Goal: Information Seeking & Learning: Understand process/instructions

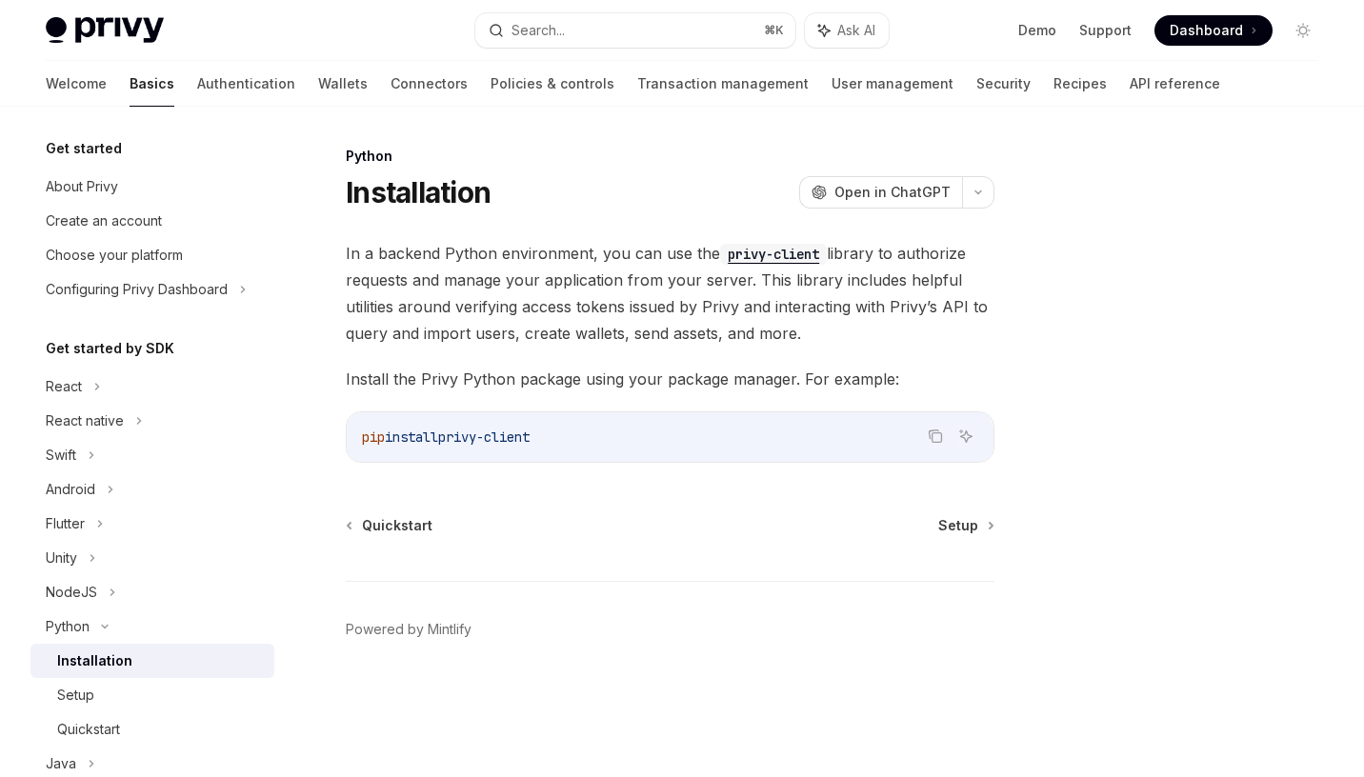
scroll to position [245, 0]
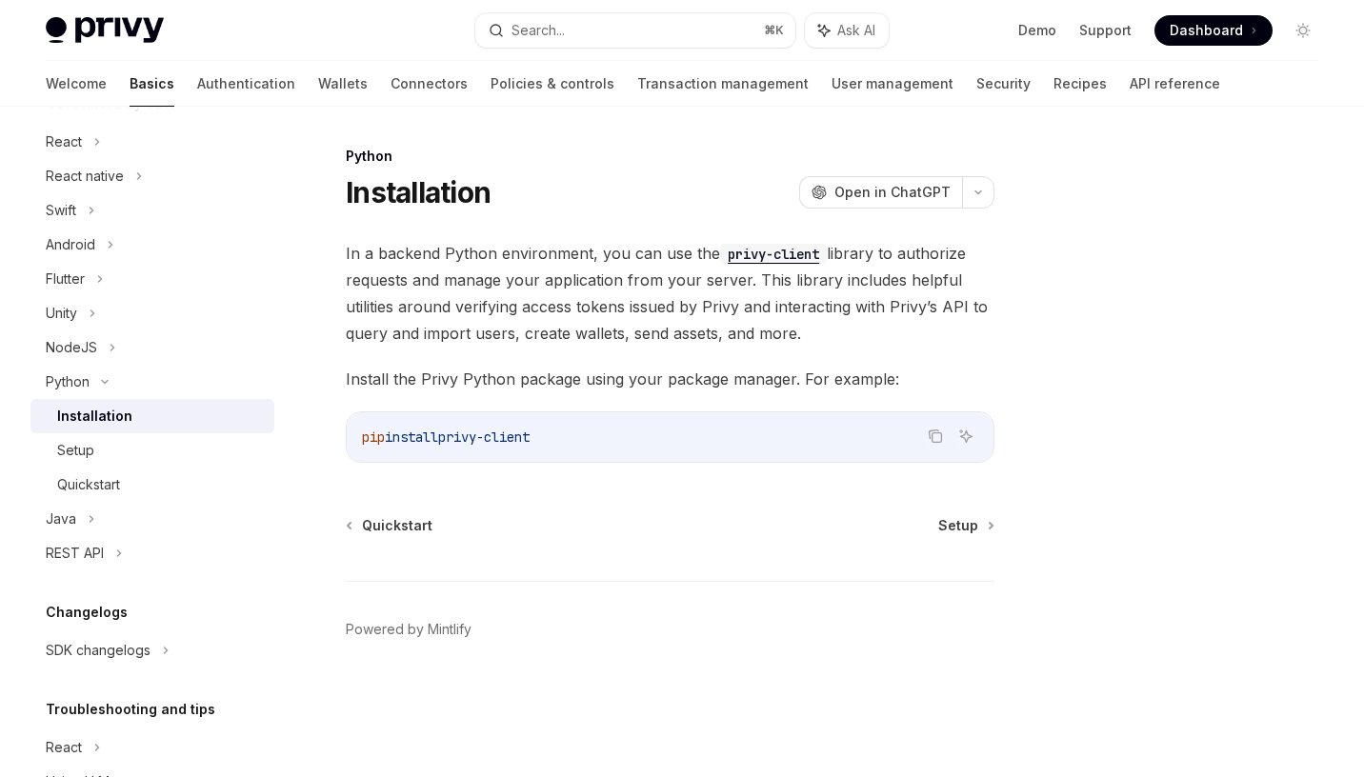
click at [583, 200] on div "Installation OpenAI Open in ChatGPT" at bounding box center [670, 192] width 649 height 34
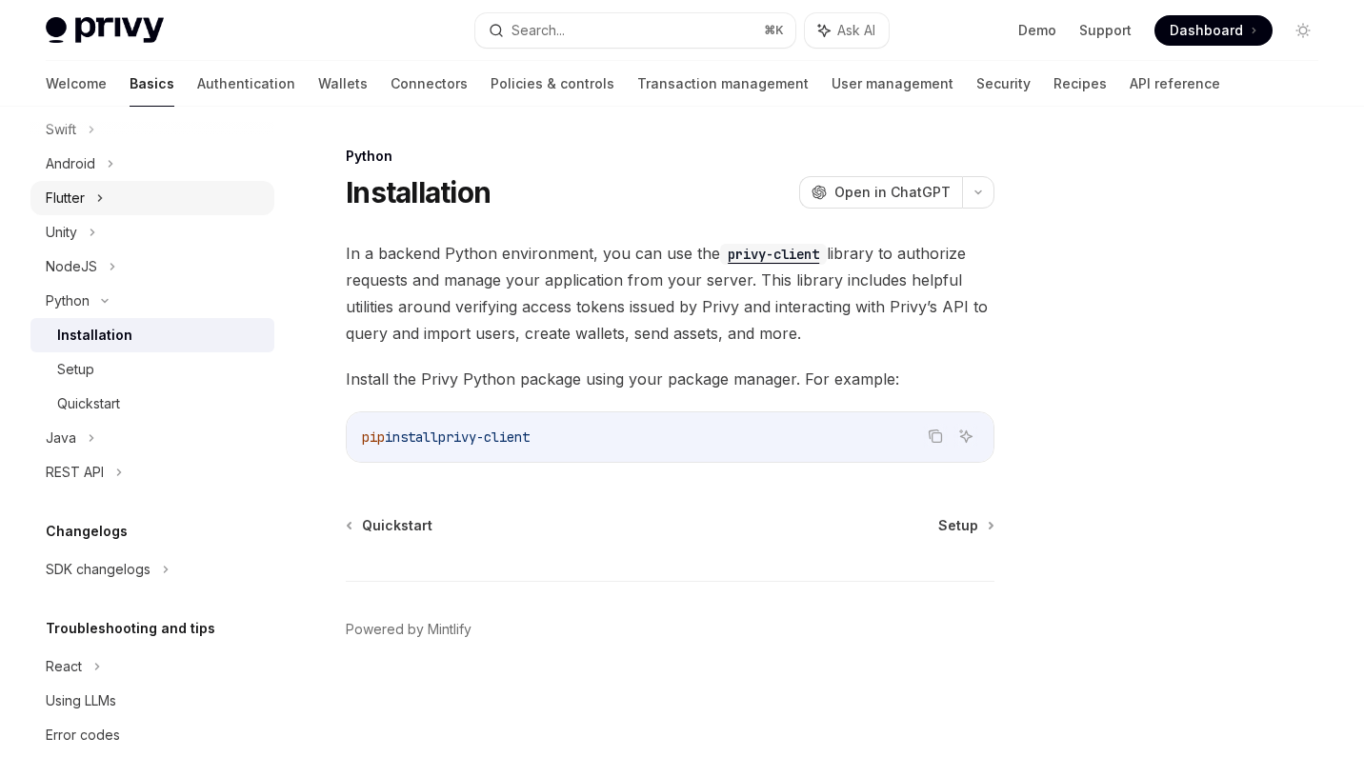
scroll to position [339, 0]
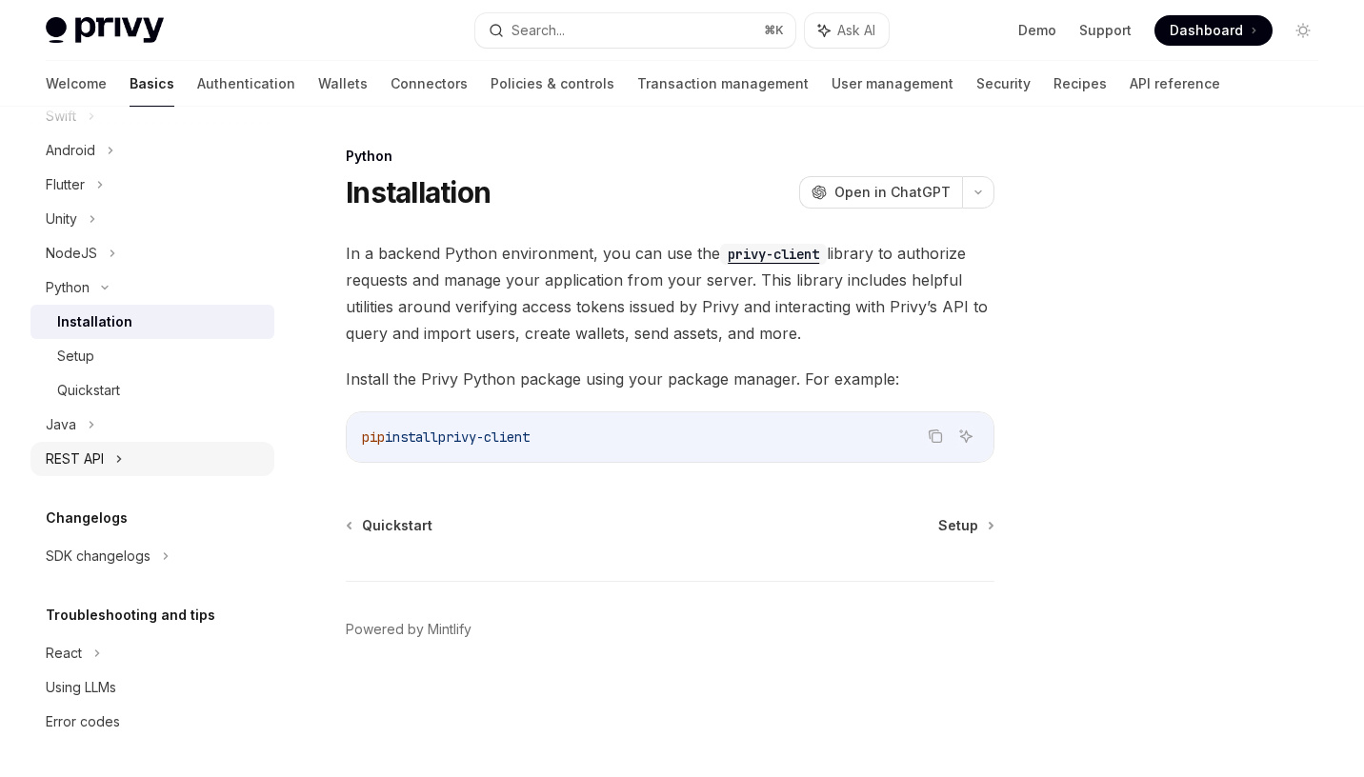
click at [104, 466] on div "REST API" at bounding box center [152, 459] width 244 height 34
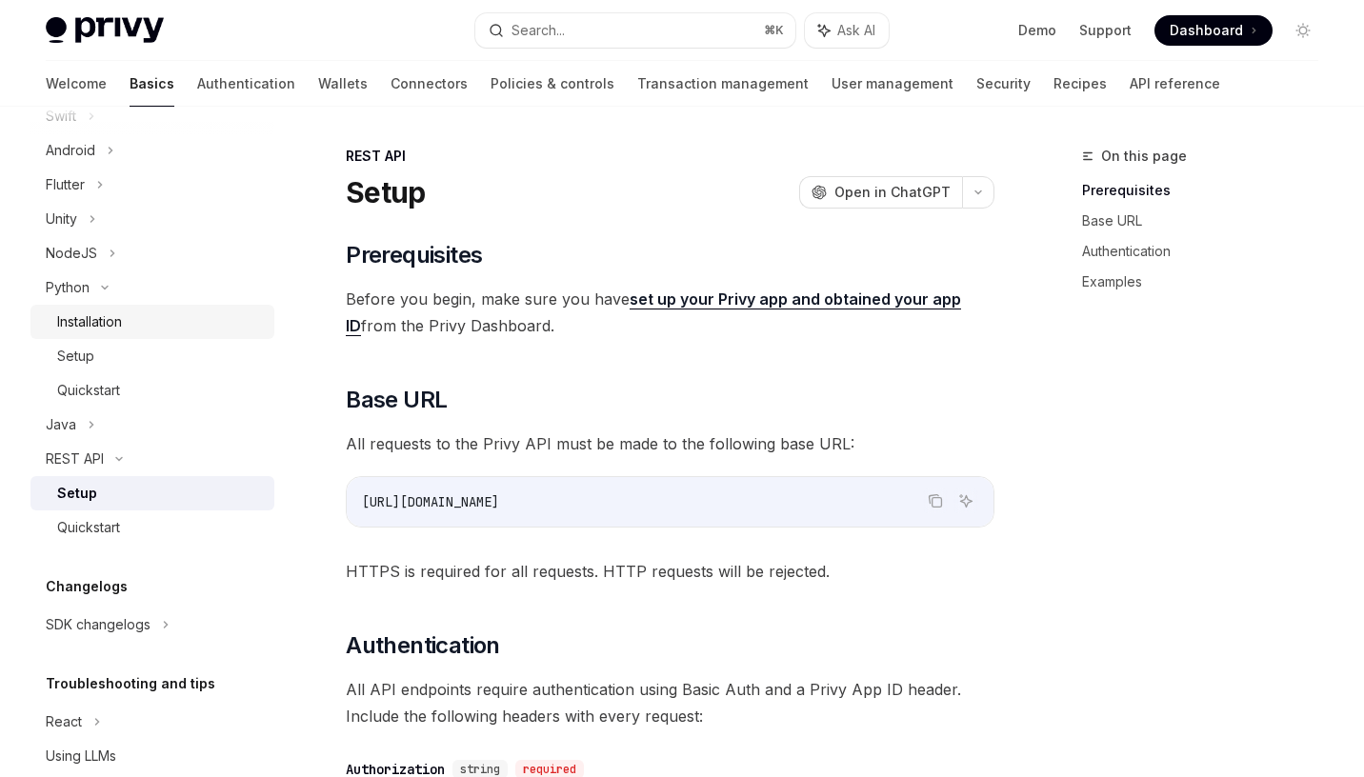
click at [96, 317] on div "Installation" at bounding box center [89, 322] width 65 height 23
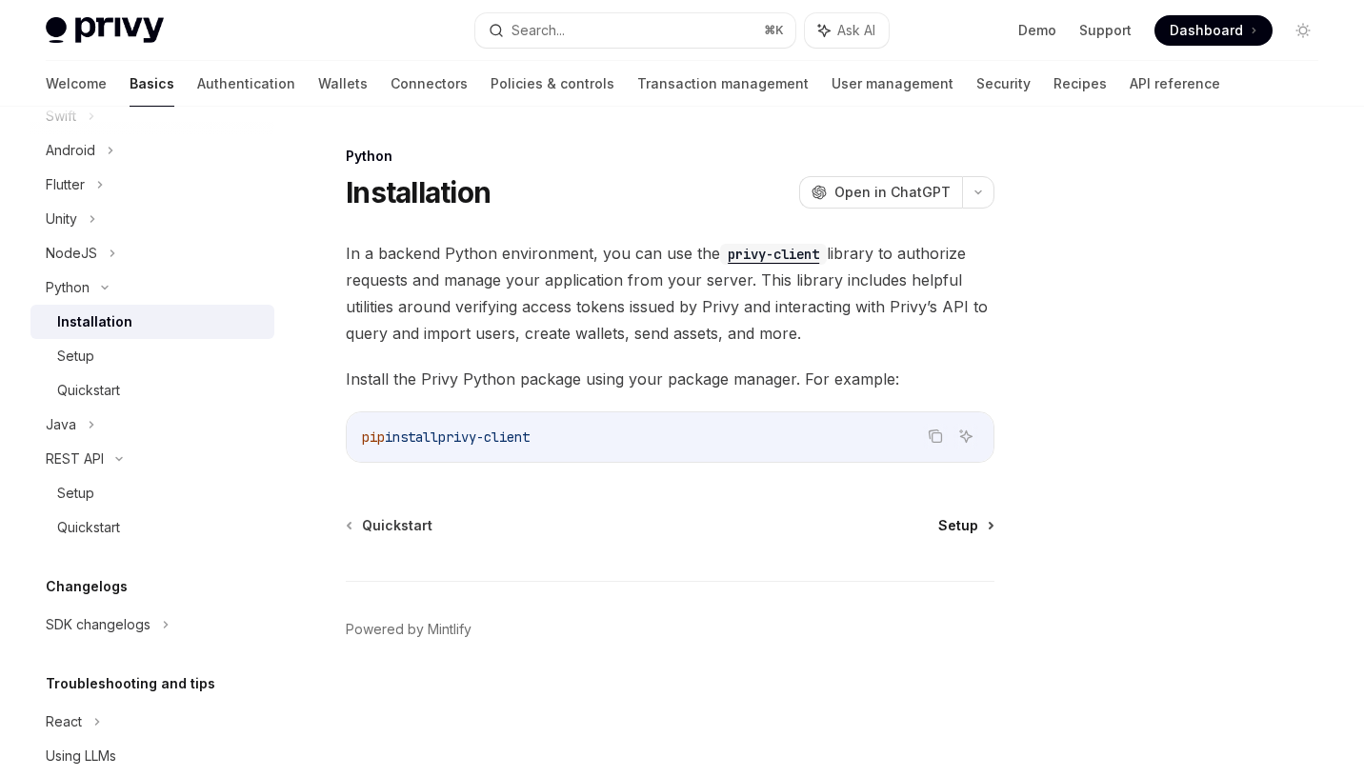
click at [941, 522] on span "Setup" at bounding box center [958, 525] width 40 height 19
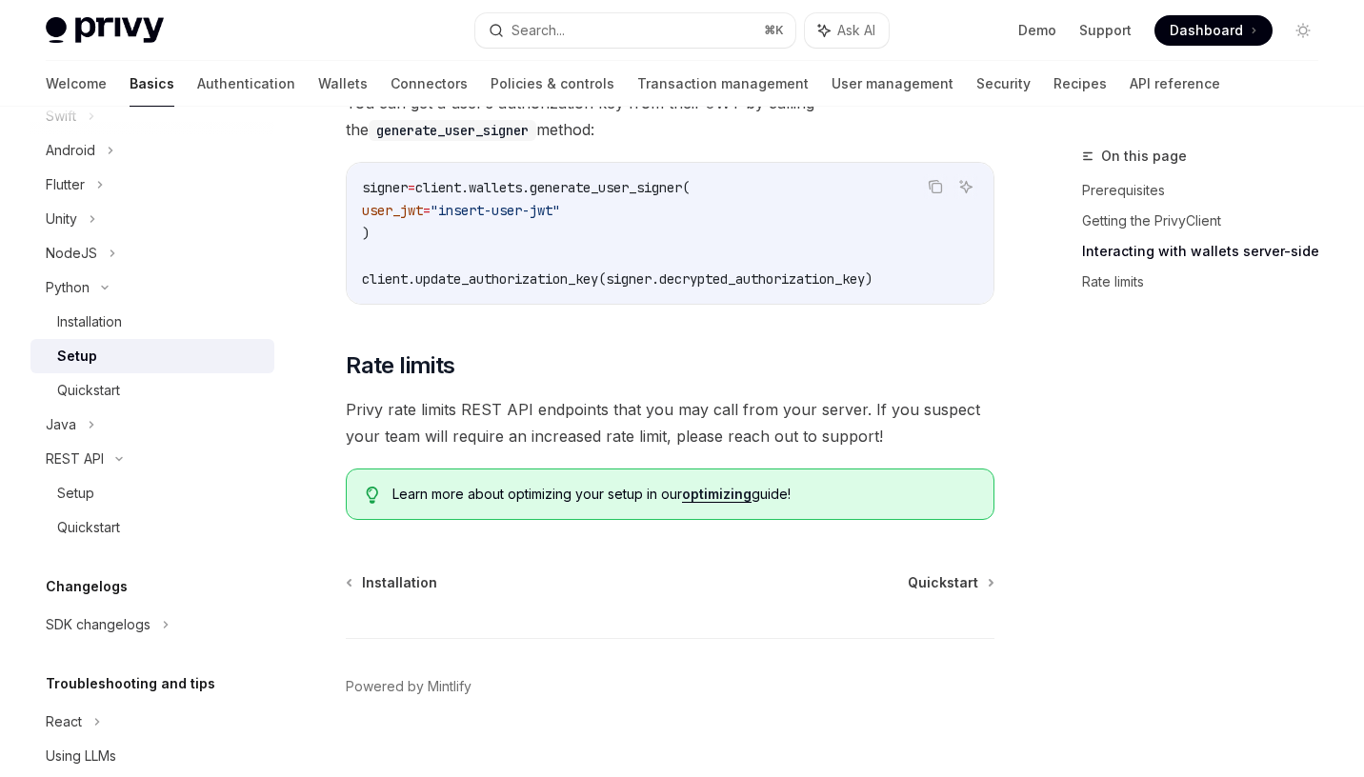
scroll to position [933, 0]
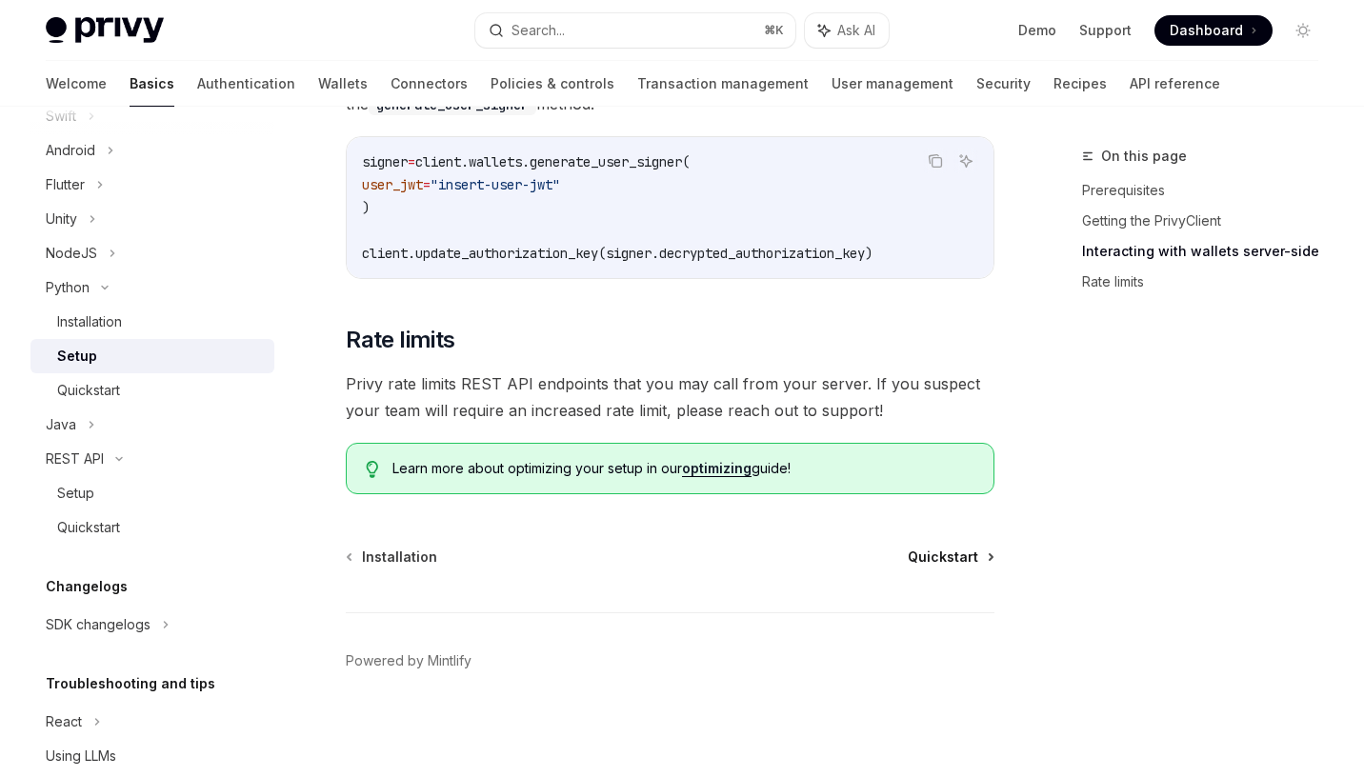
click at [958, 557] on span "Quickstart" at bounding box center [943, 557] width 71 height 19
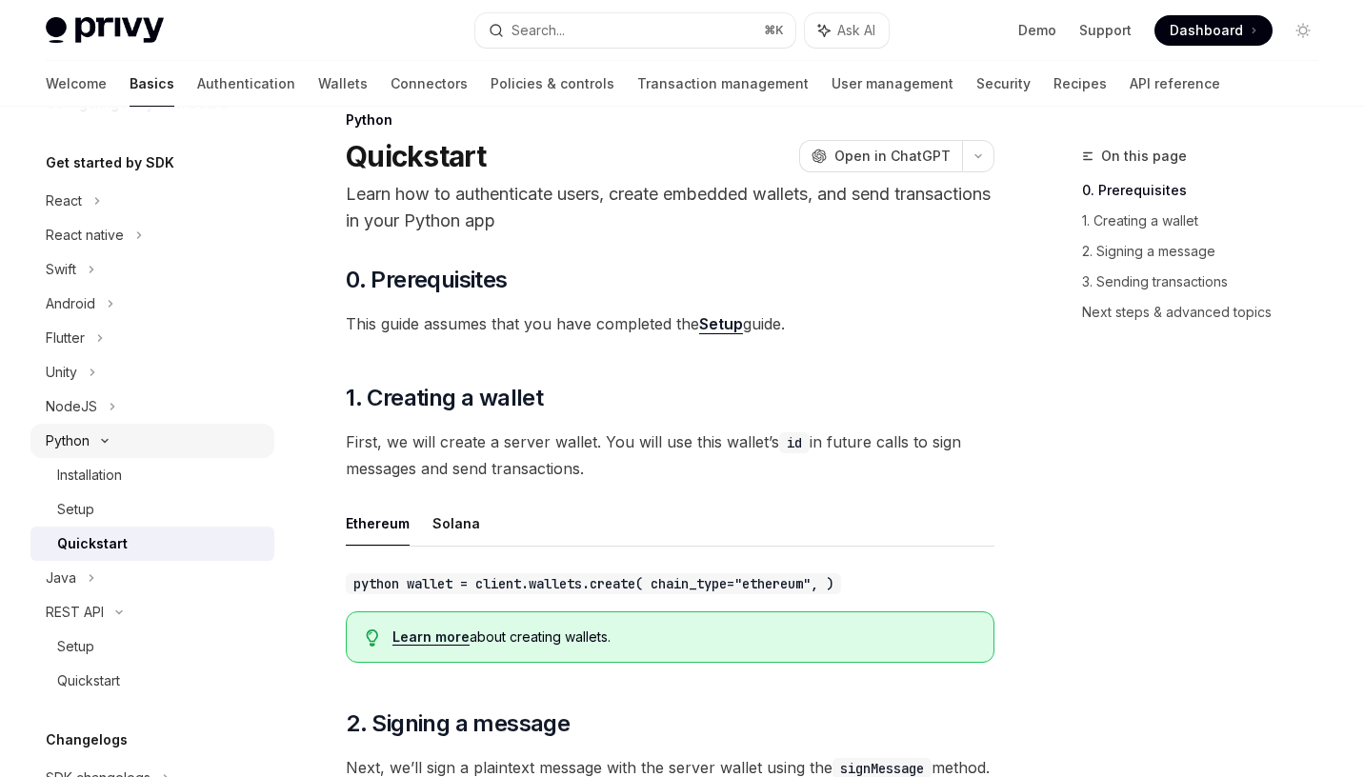
scroll to position [183, 0]
click at [97, 243] on div "React native" at bounding box center [85, 238] width 78 height 23
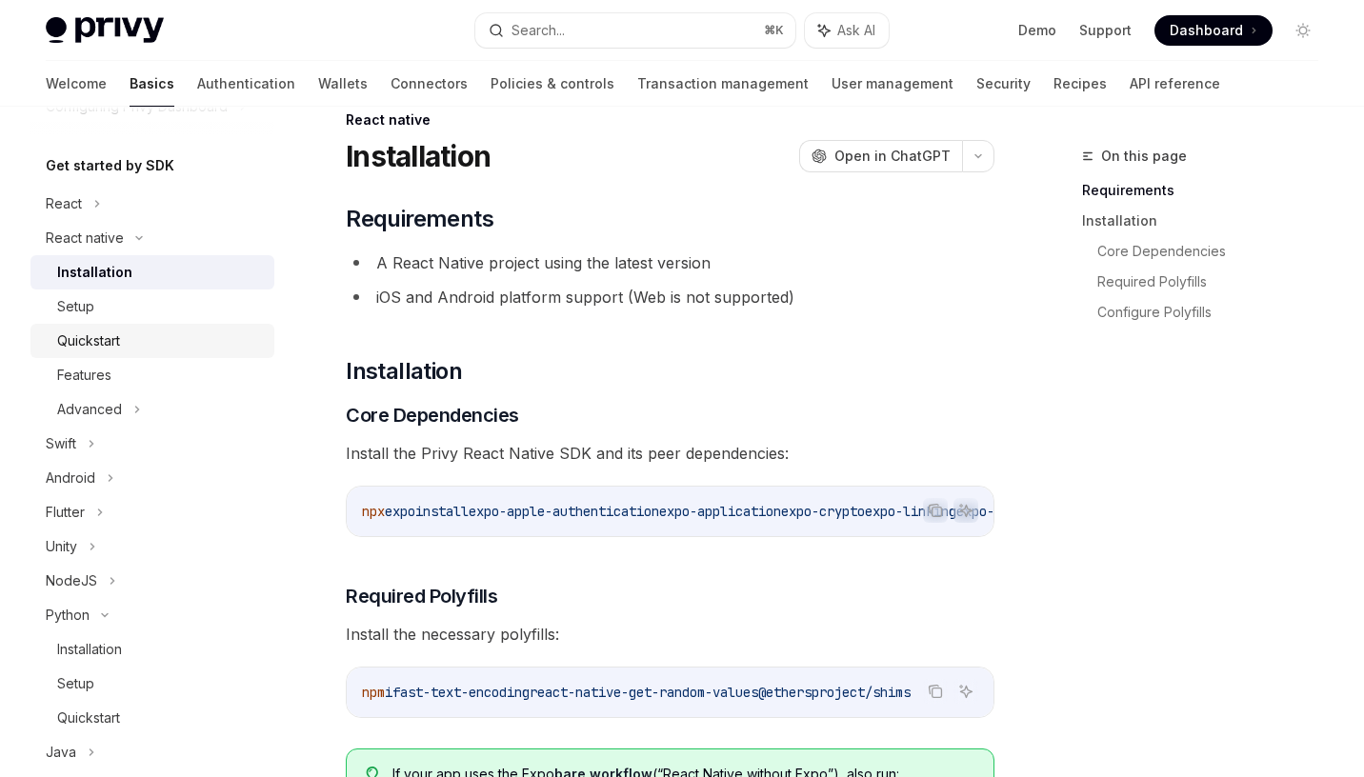
click at [82, 348] on div "Quickstart" at bounding box center [88, 341] width 63 height 23
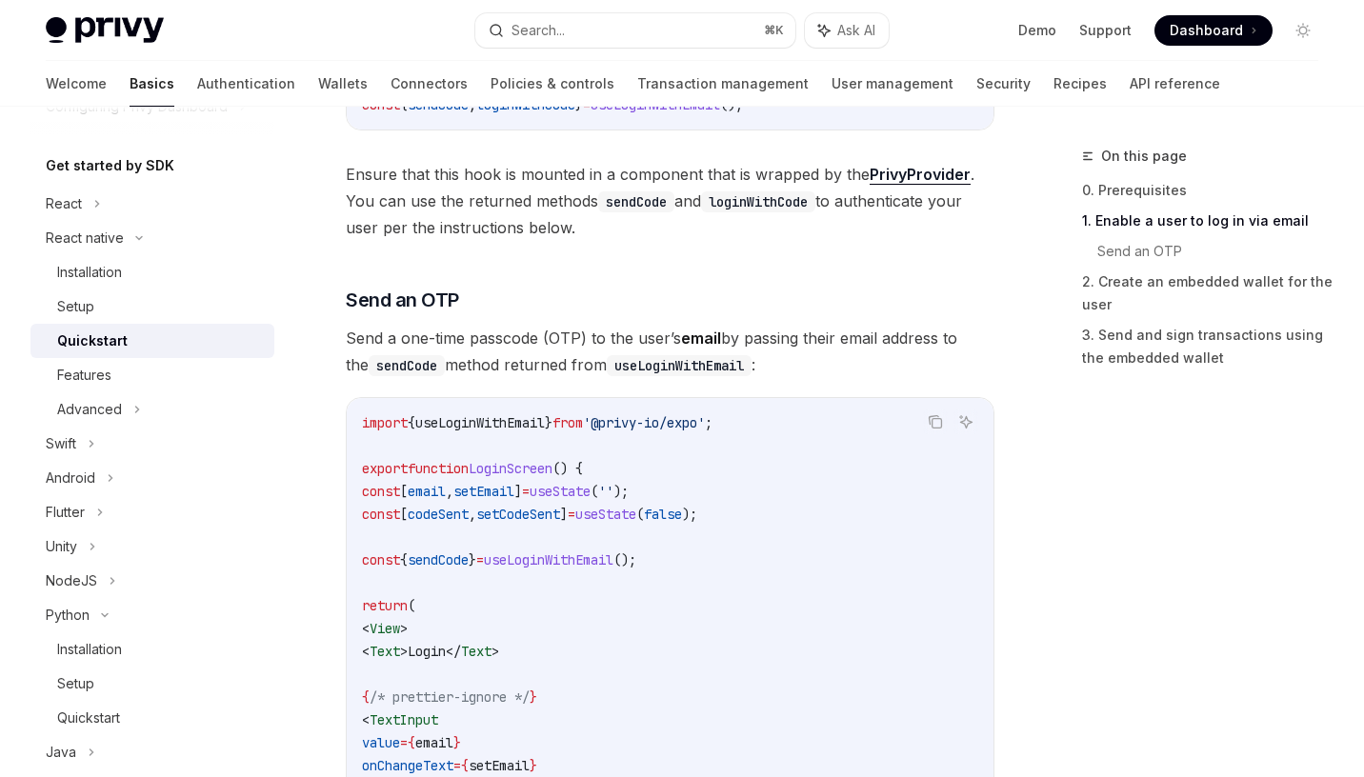
scroll to position [628, 0]
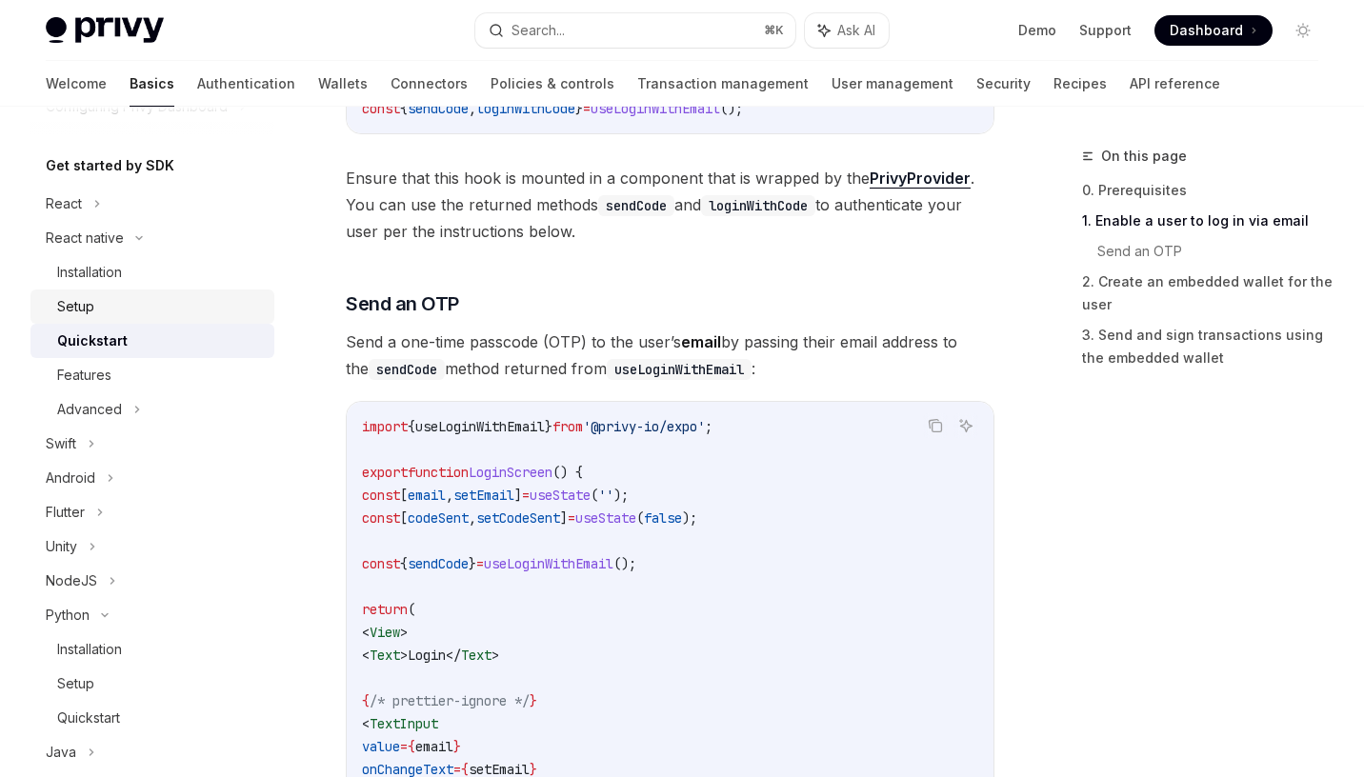
click at [154, 302] on div "Setup" at bounding box center [160, 306] width 206 height 23
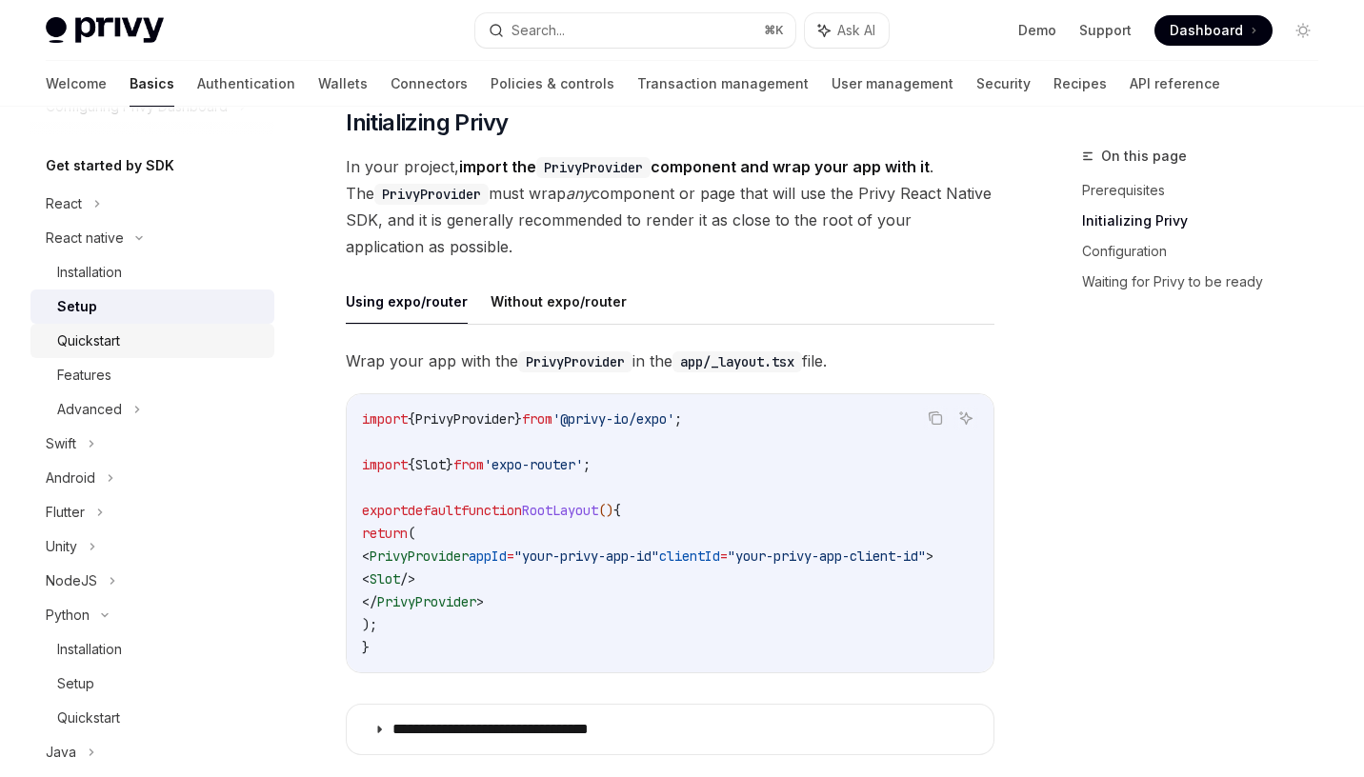
click at [155, 345] on div "Quickstart" at bounding box center [160, 341] width 206 height 23
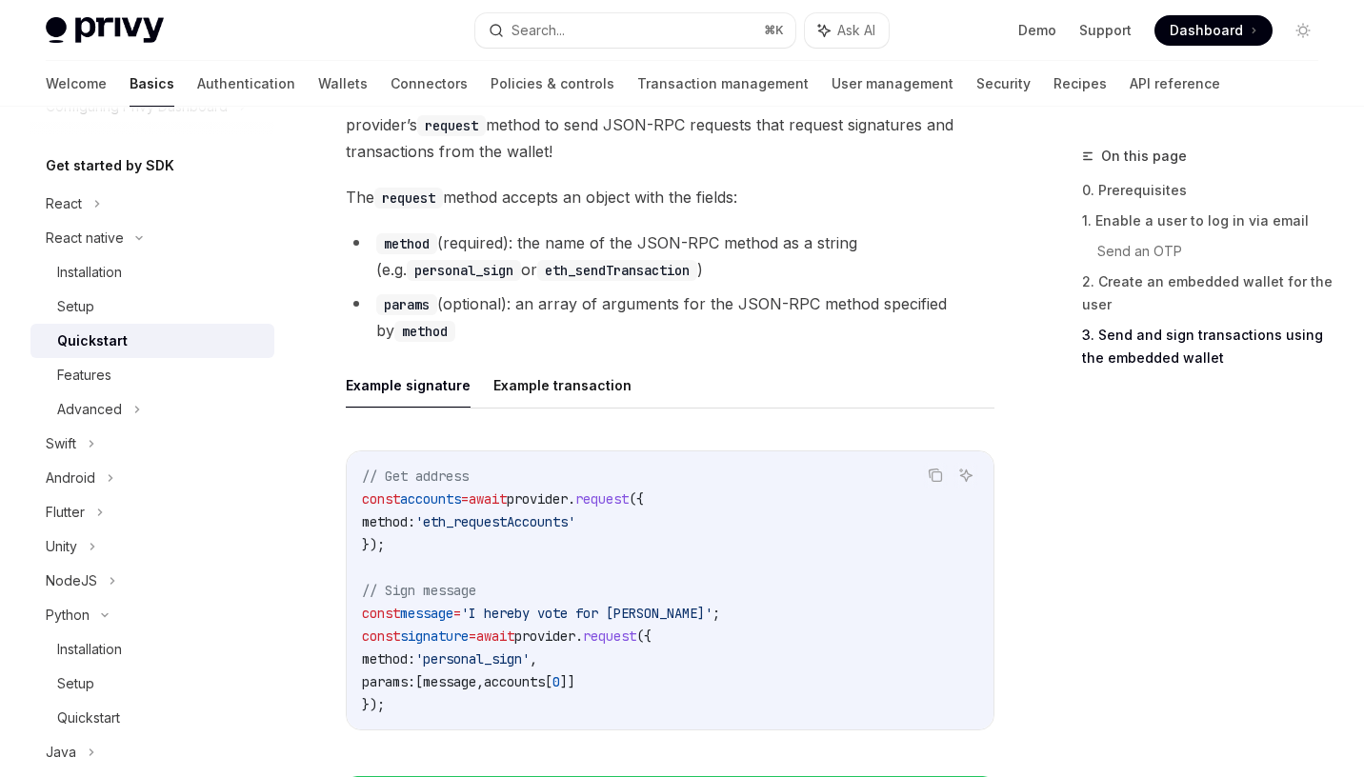
scroll to position [2532, 0]
click at [81, 710] on div "Quickstart" at bounding box center [88, 718] width 63 height 23
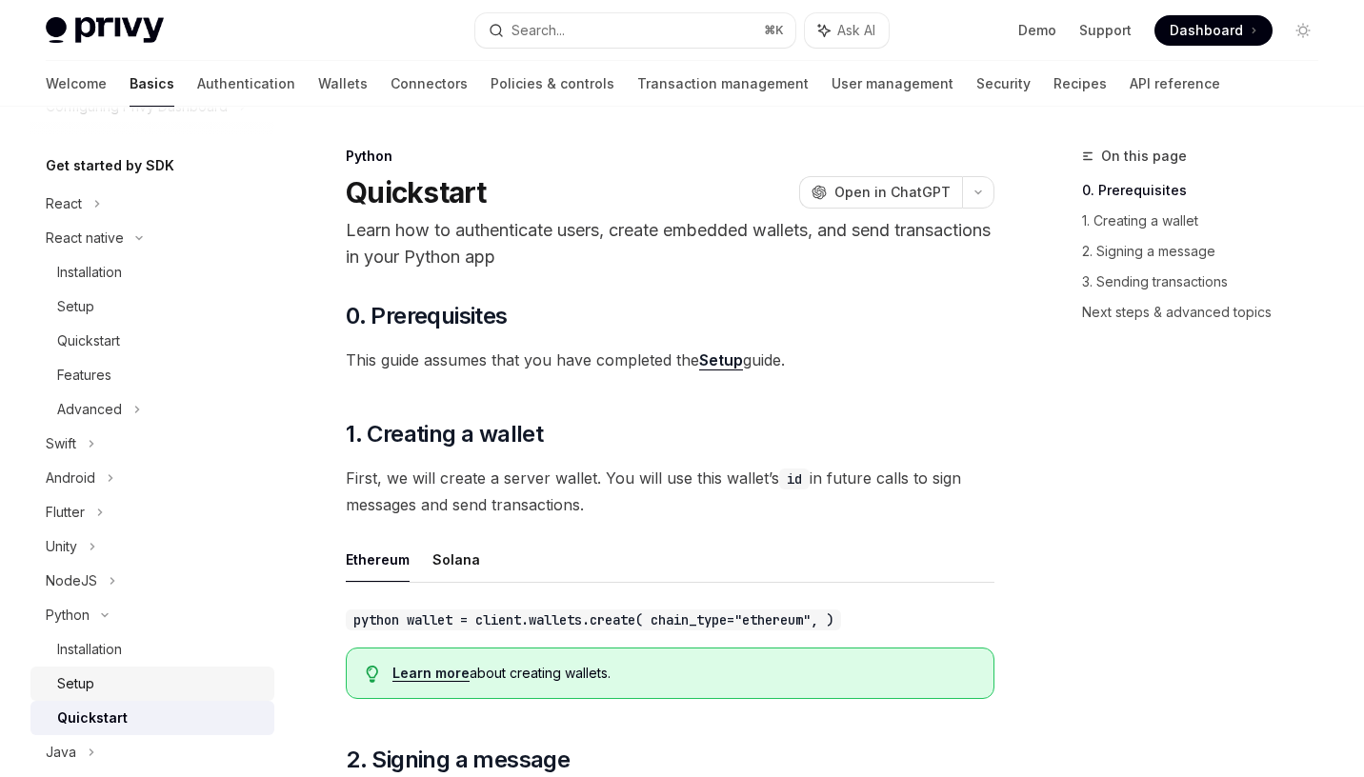
click at [91, 681] on div "Setup" at bounding box center [75, 684] width 37 height 23
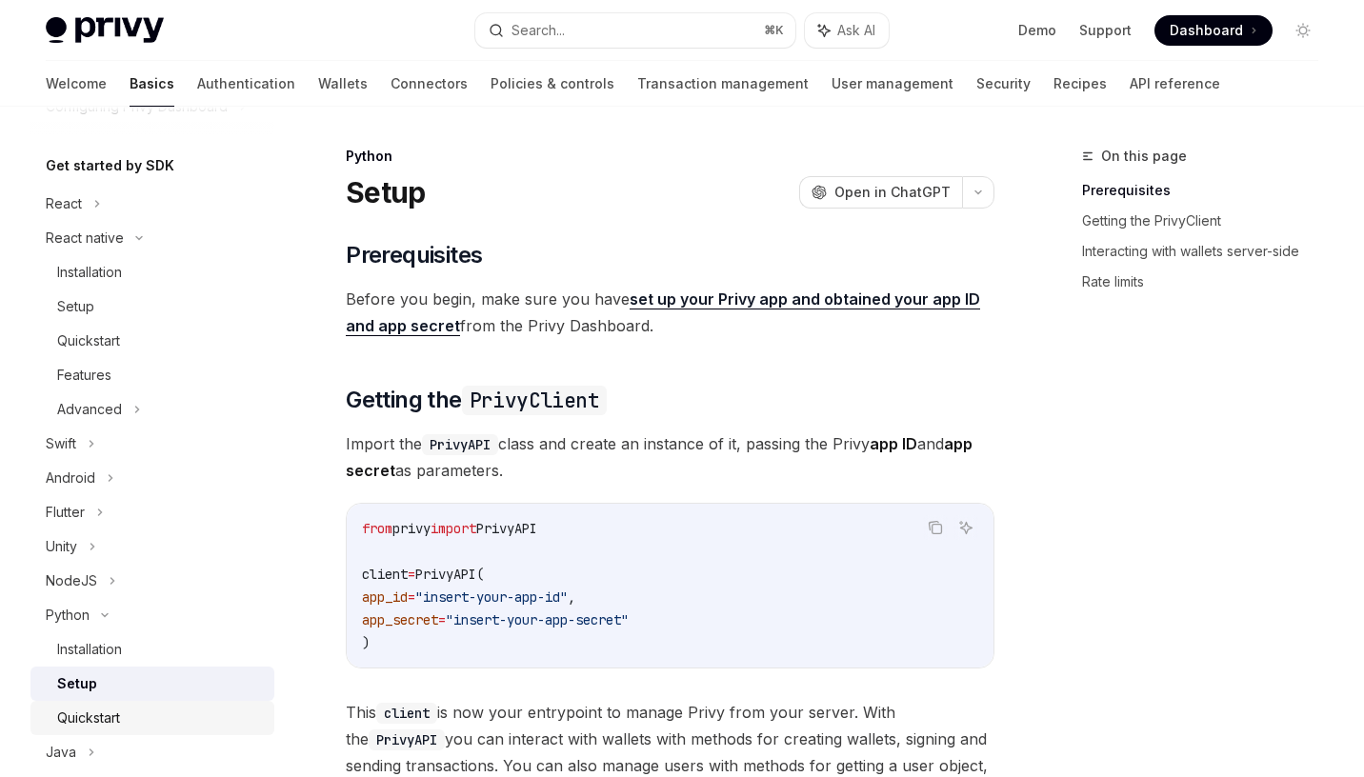
click at [97, 722] on div "Quickstart" at bounding box center [88, 718] width 63 height 23
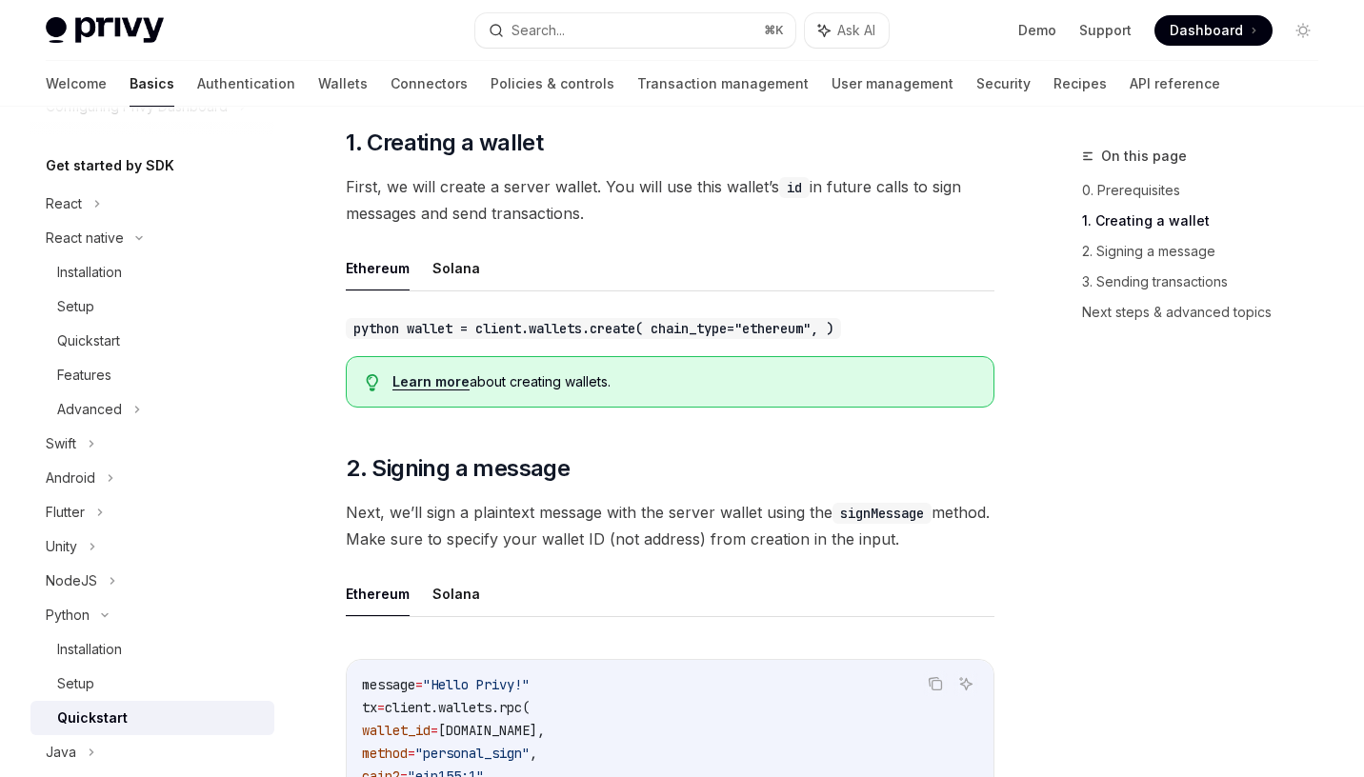
scroll to position [291, 0]
click at [441, 383] on link "Learn more" at bounding box center [431, 382] width 77 height 17
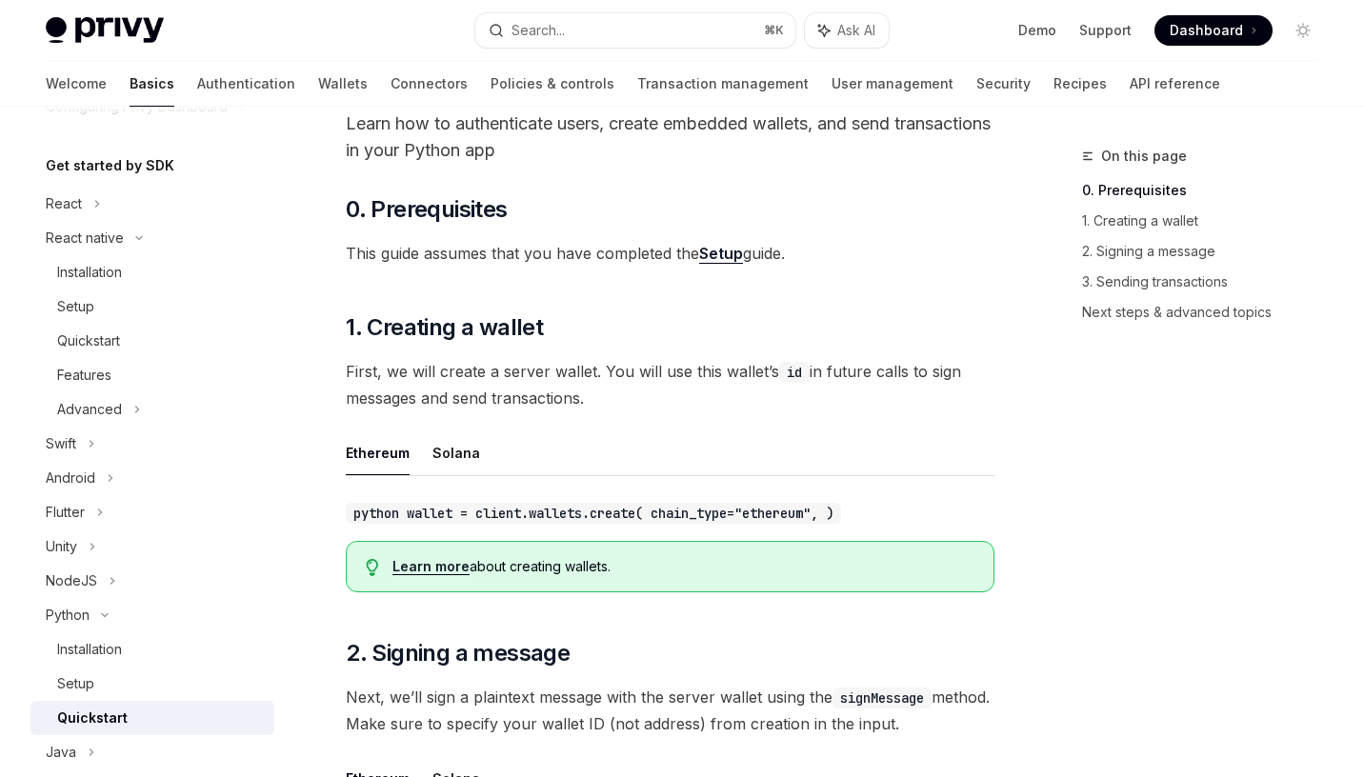
scroll to position [104, 0]
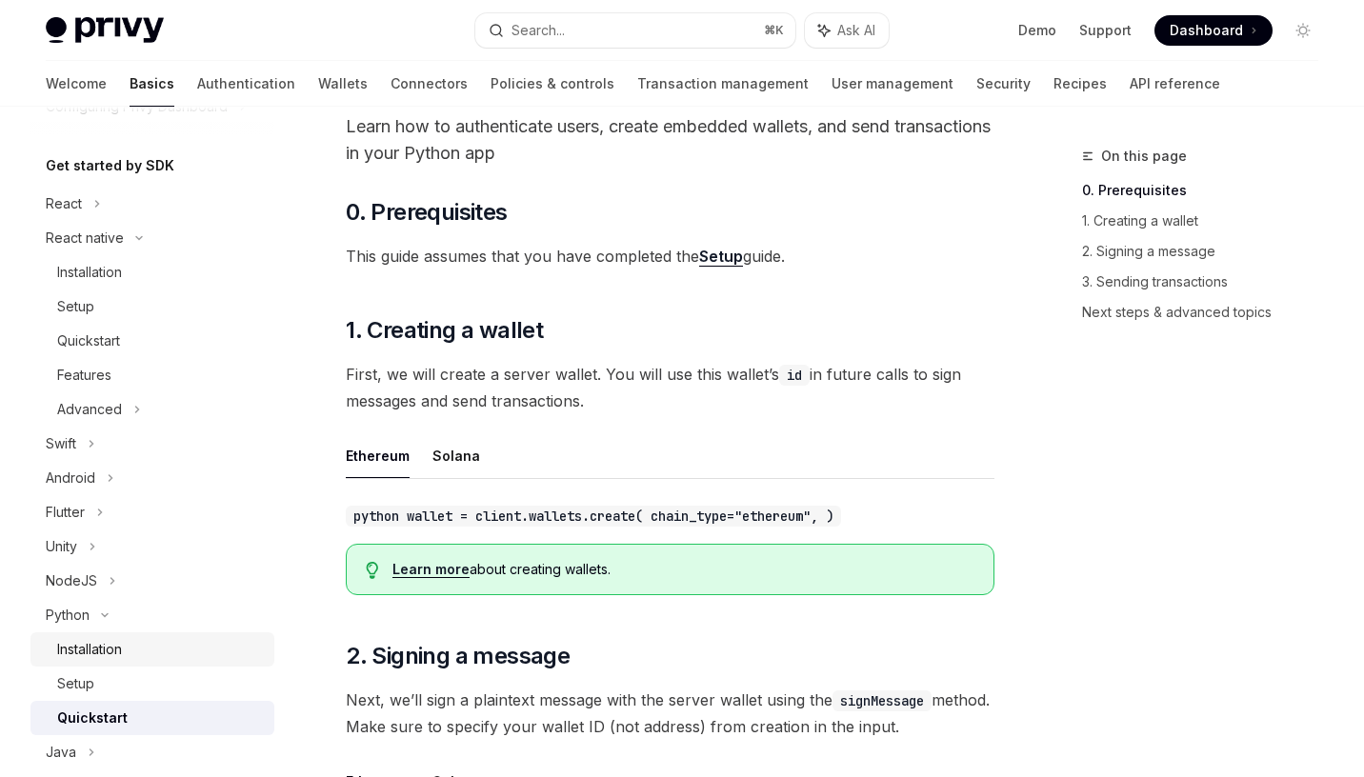
click at [87, 657] on div "Installation" at bounding box center [89, 649] width 65 height 23
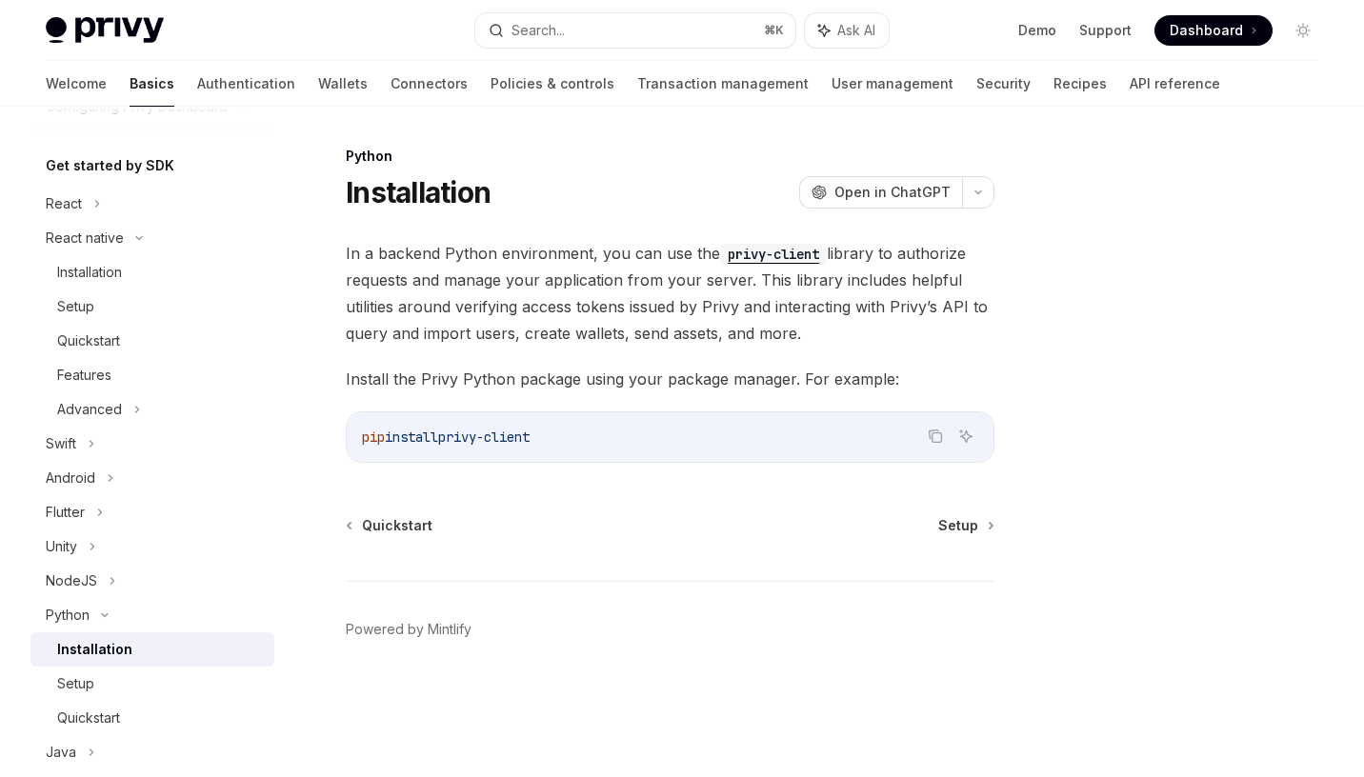
drag, startPoint x: 460, startPoint y: 435, endPoint x: 596, endPoint y: 436, distance: 136.2
click at [596, 436] on code "pip install privy-client" at bounding box center [670, 437] width 616 height 23
copy span "privy-client"
click at [773, 252] on code "privy-client" at bounding box center [773, 254] width 107 height 21
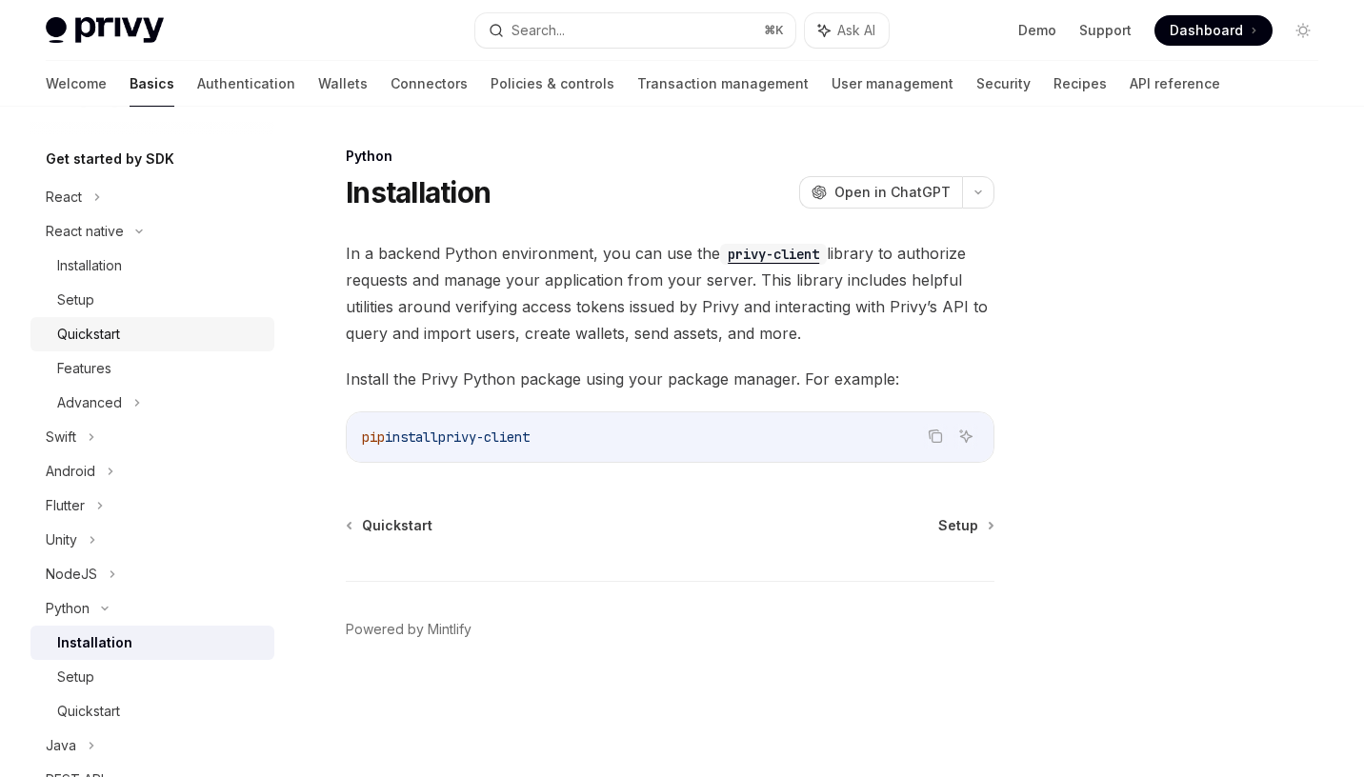
scroll to position [157, 0]
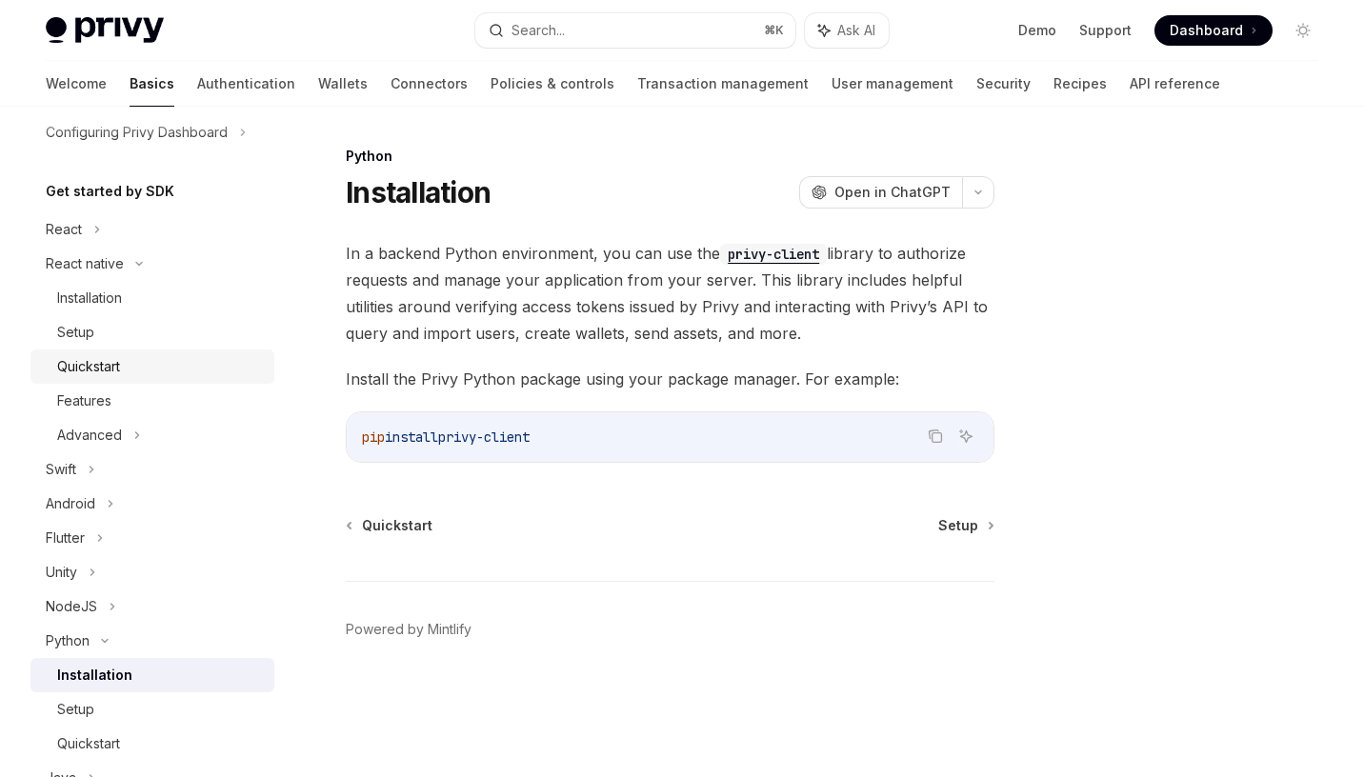
click at [107, 373] on div "Quickstart" at bounding box center [88, 366] width 63 height 23
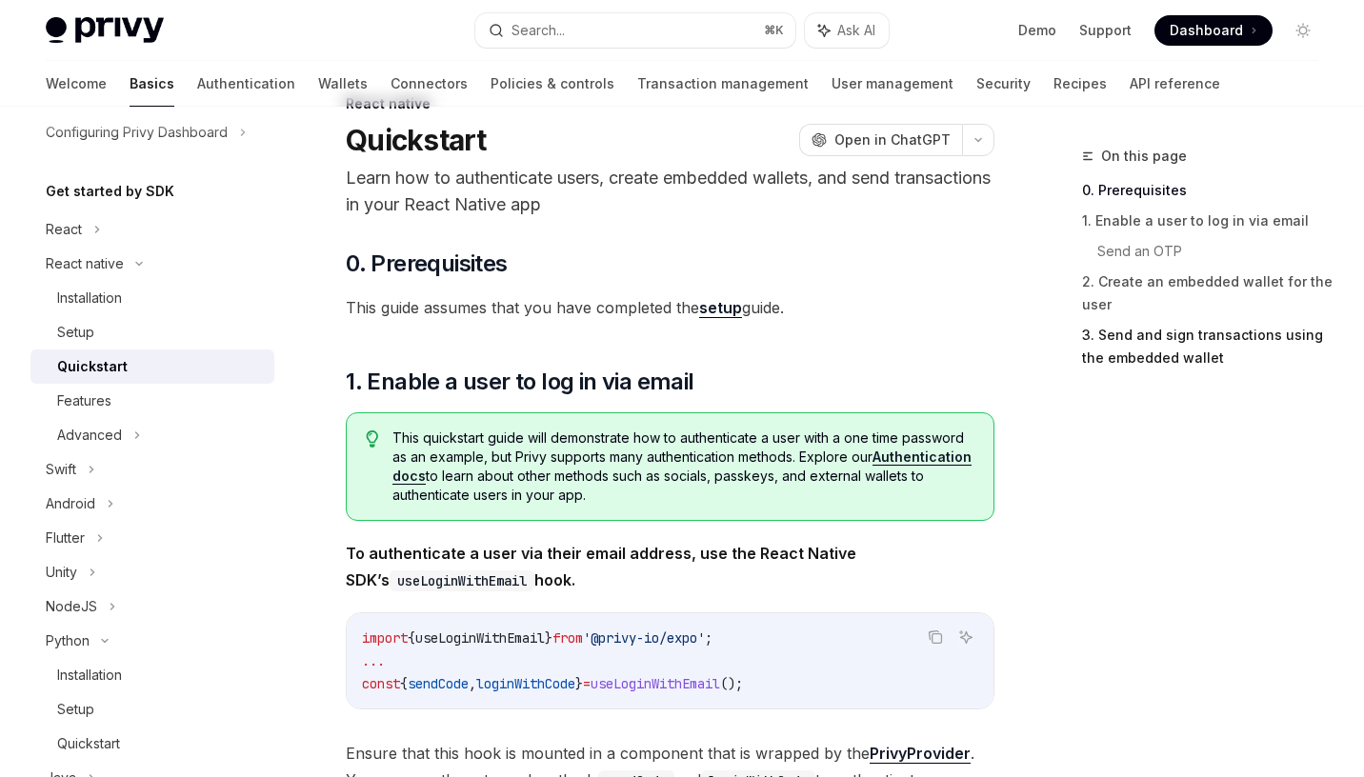
scroll to position [59, 0]
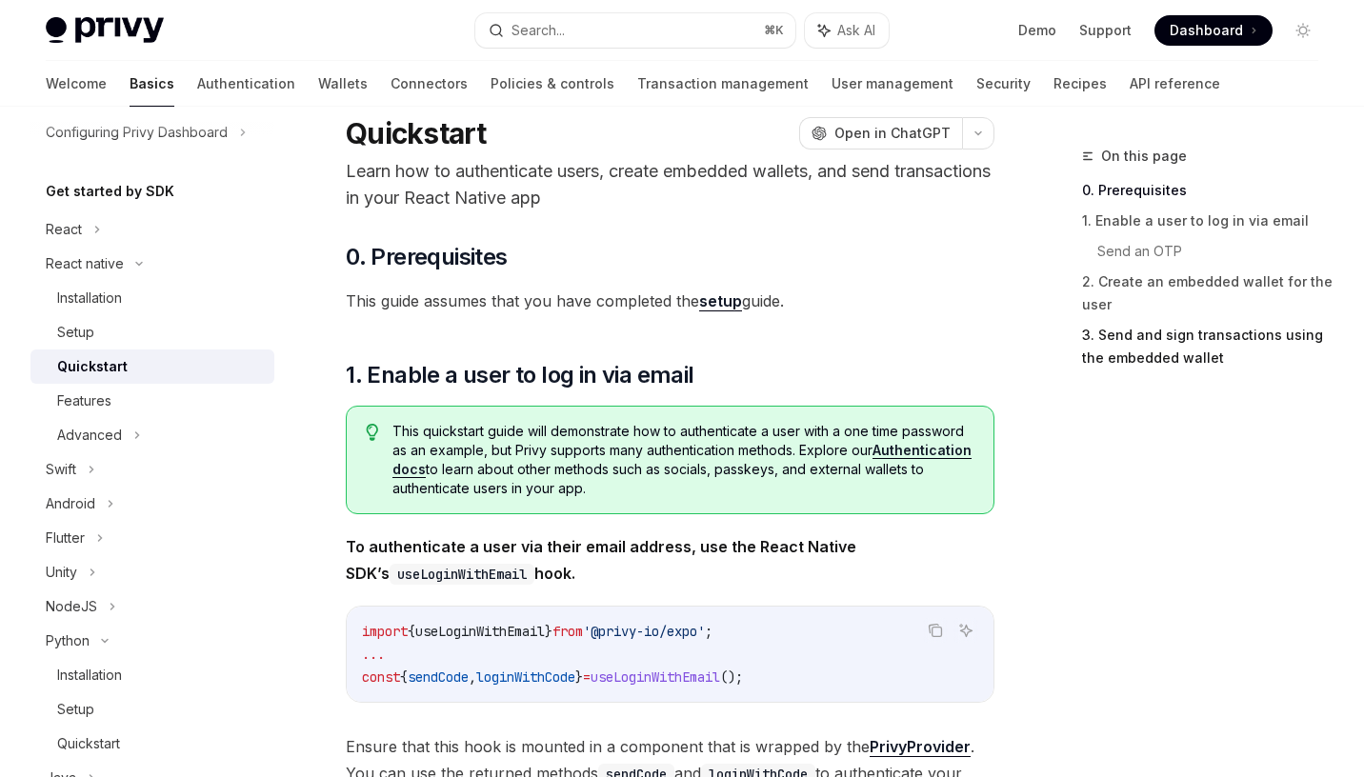
click at [1134, 363] on link "3. Send and sign transactions using the embedded wallet" at bounding box center [1208, 346] width 252 height 53
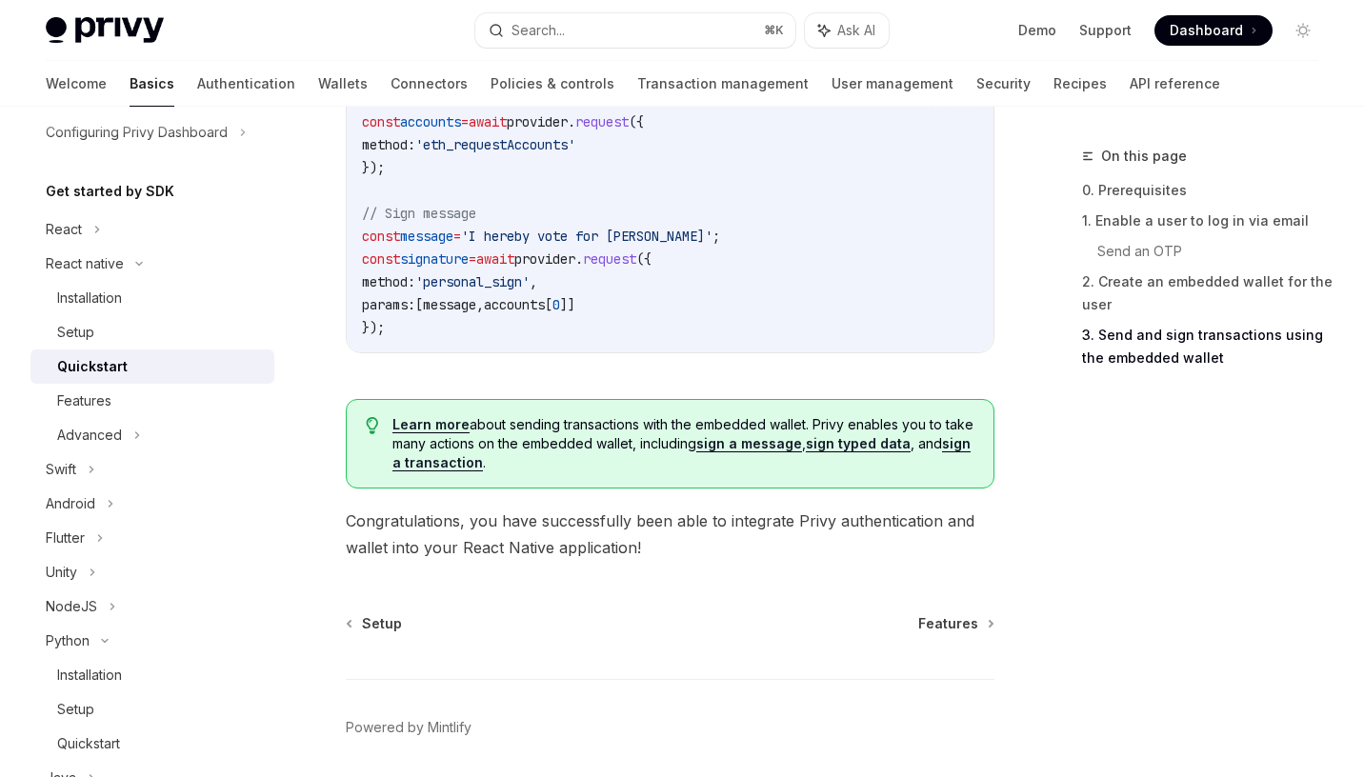
scroll to position [2977, 0]
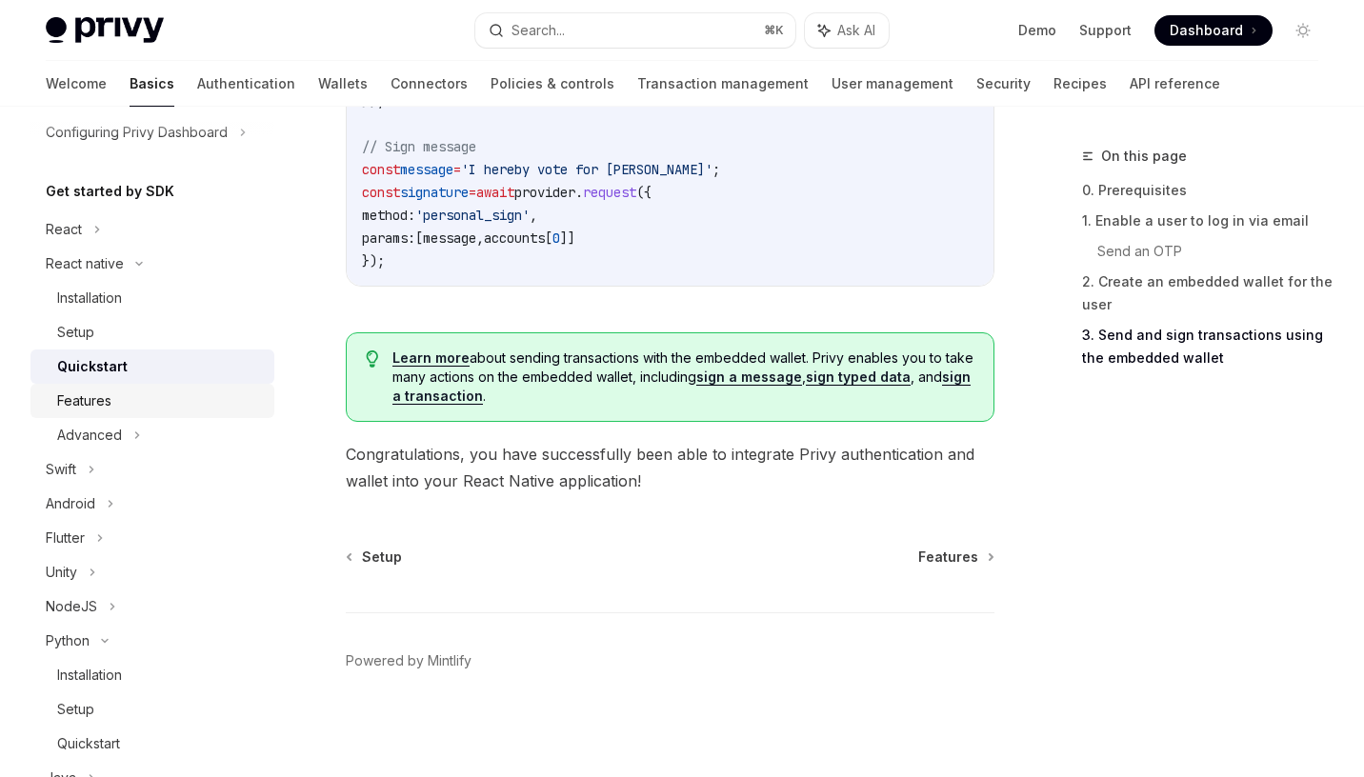
click at [87, 411] on div "Features" at bounding box center [84, 401] width 54 height 23
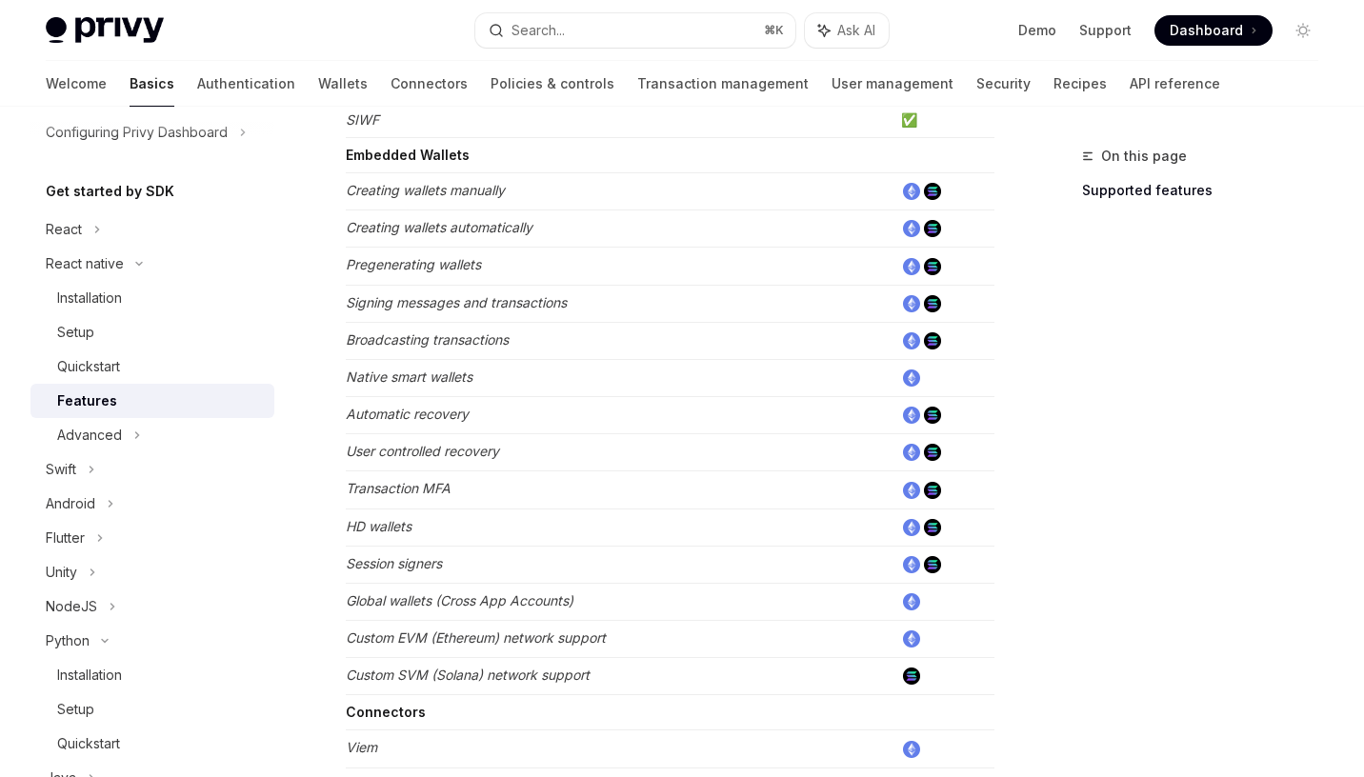
scroll to position [568, 0]
click at [91, 429] on div "Advanced" at bounding box center [89, 435] width 65 height 23
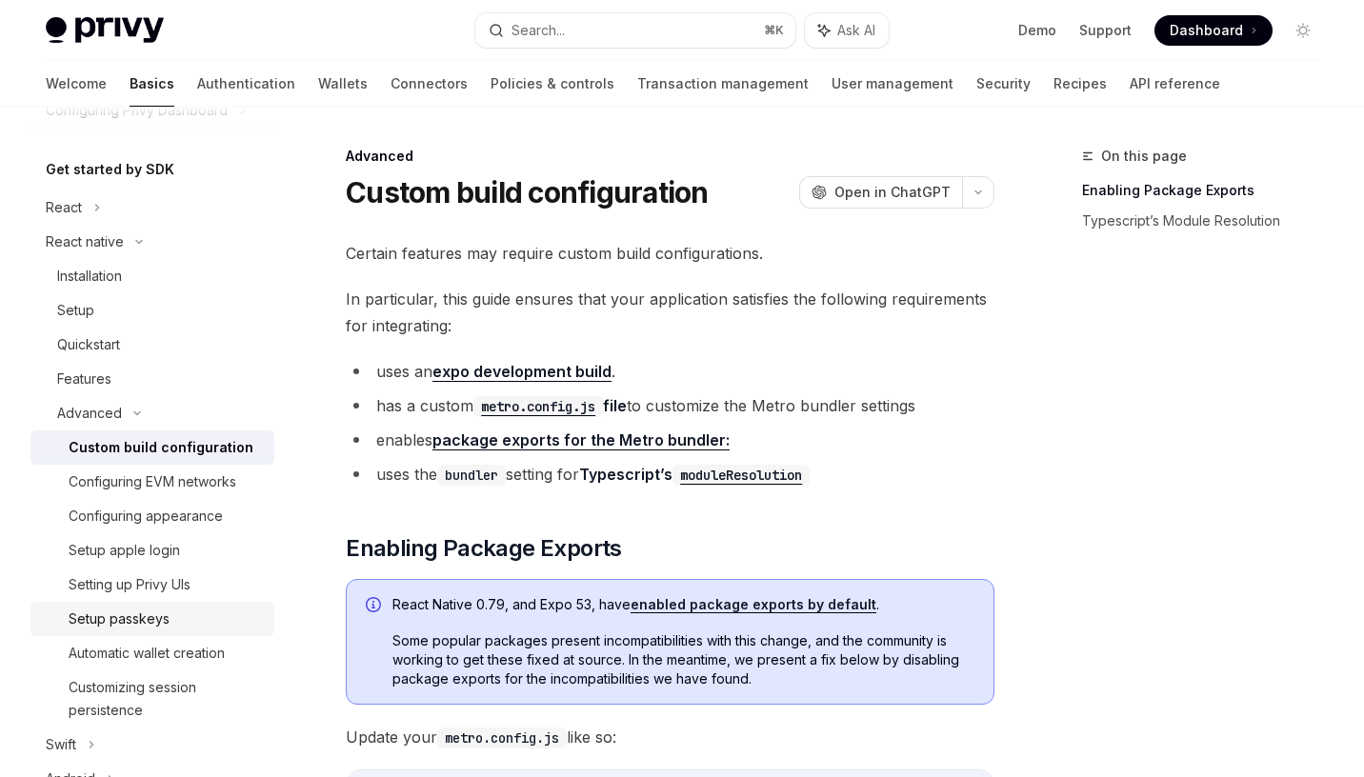
scroll to position [152, 0]
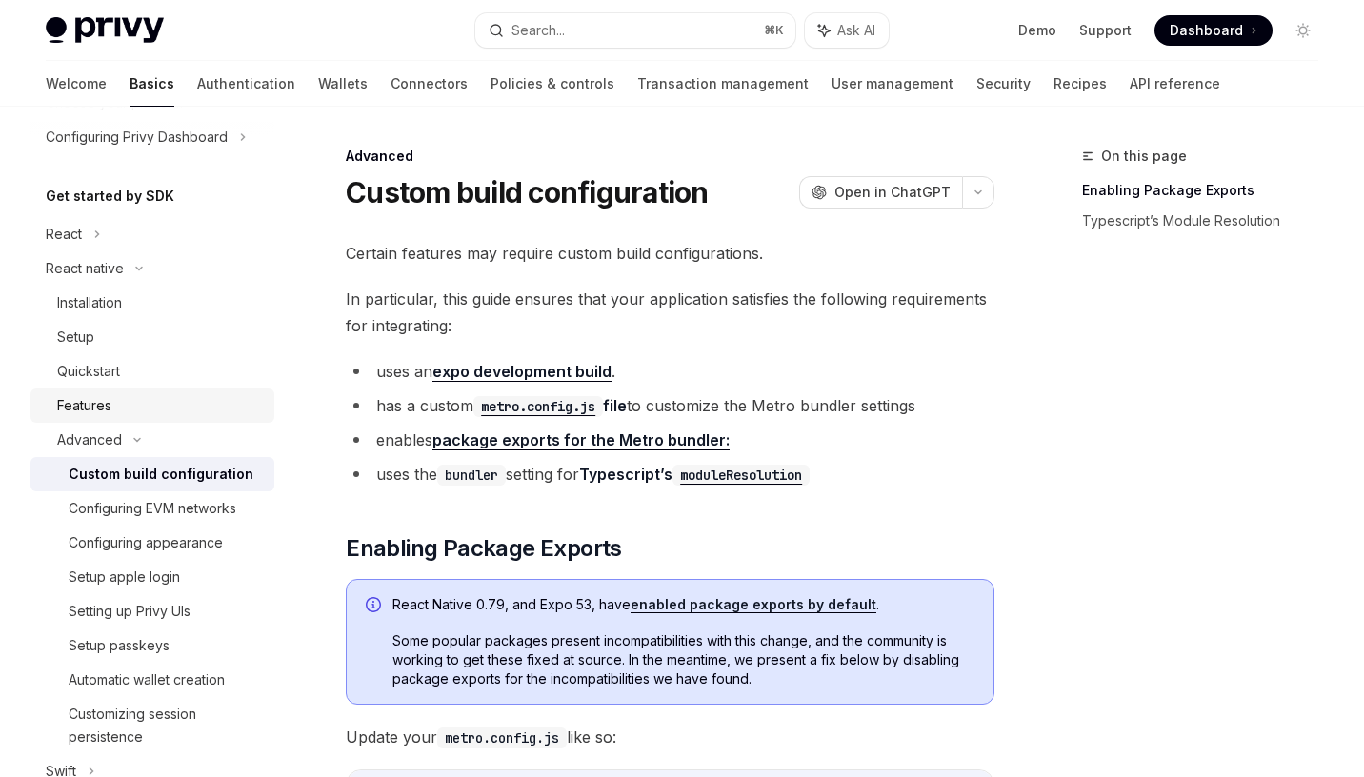
click at [87, 409] on div "Features" at bounding box center [84, 405] width 54 height 23
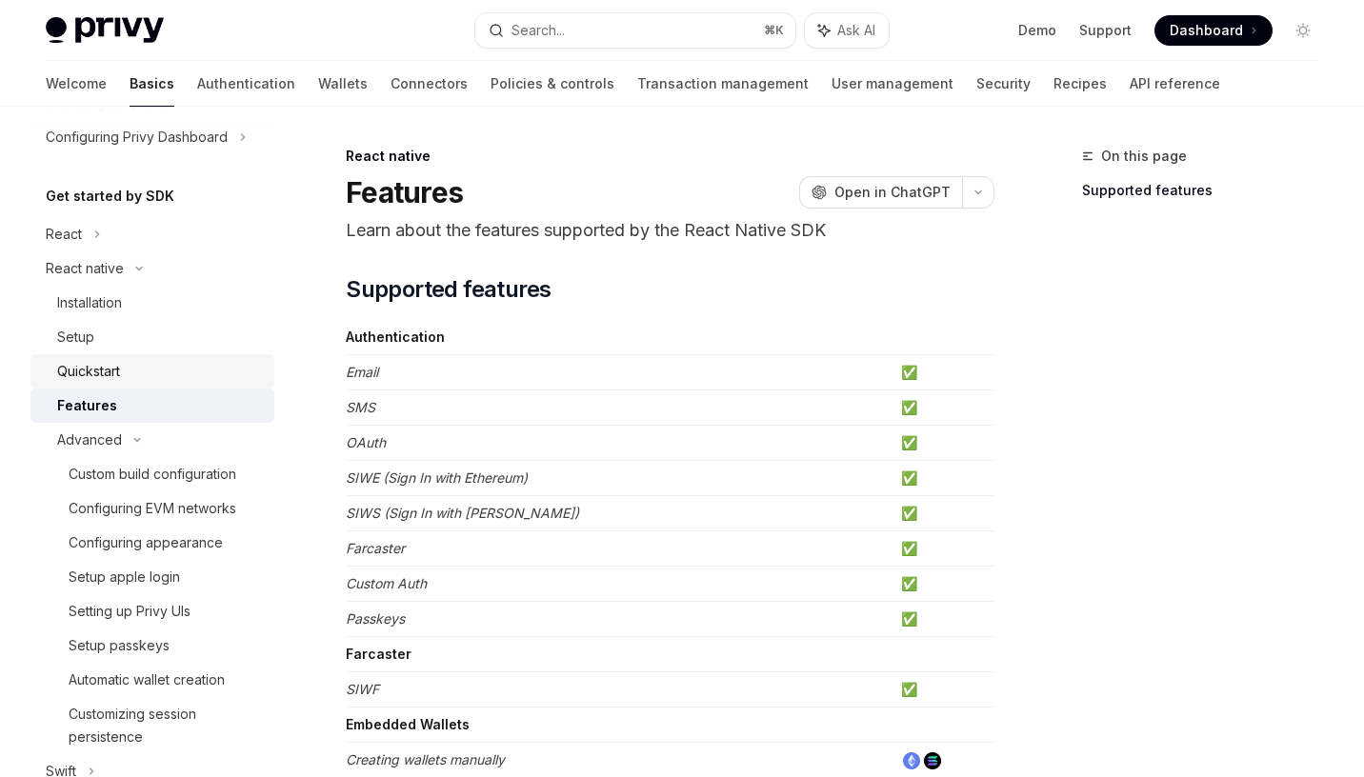
click at [89, 374] on div "Quickstart" at bounding box center [88, 371] width 63 height 23
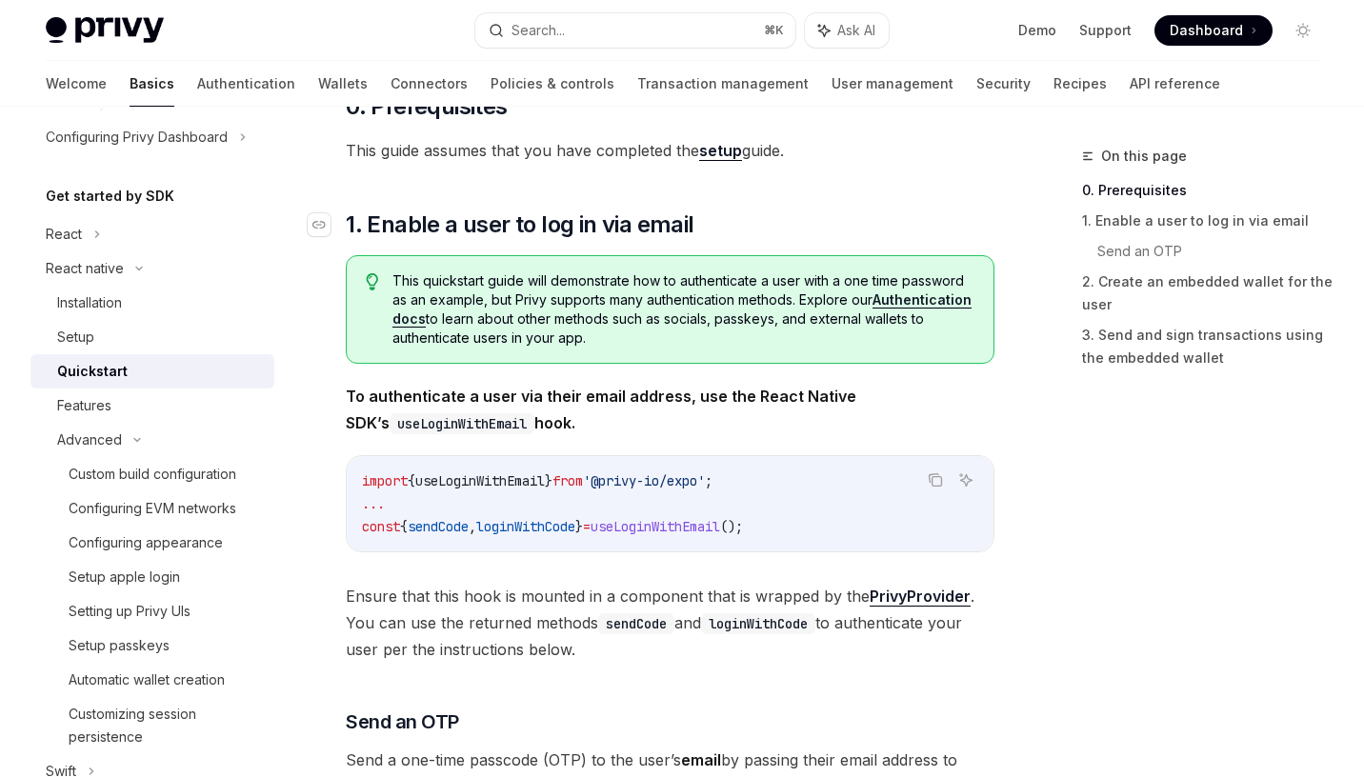
scroll to position [260, 0]
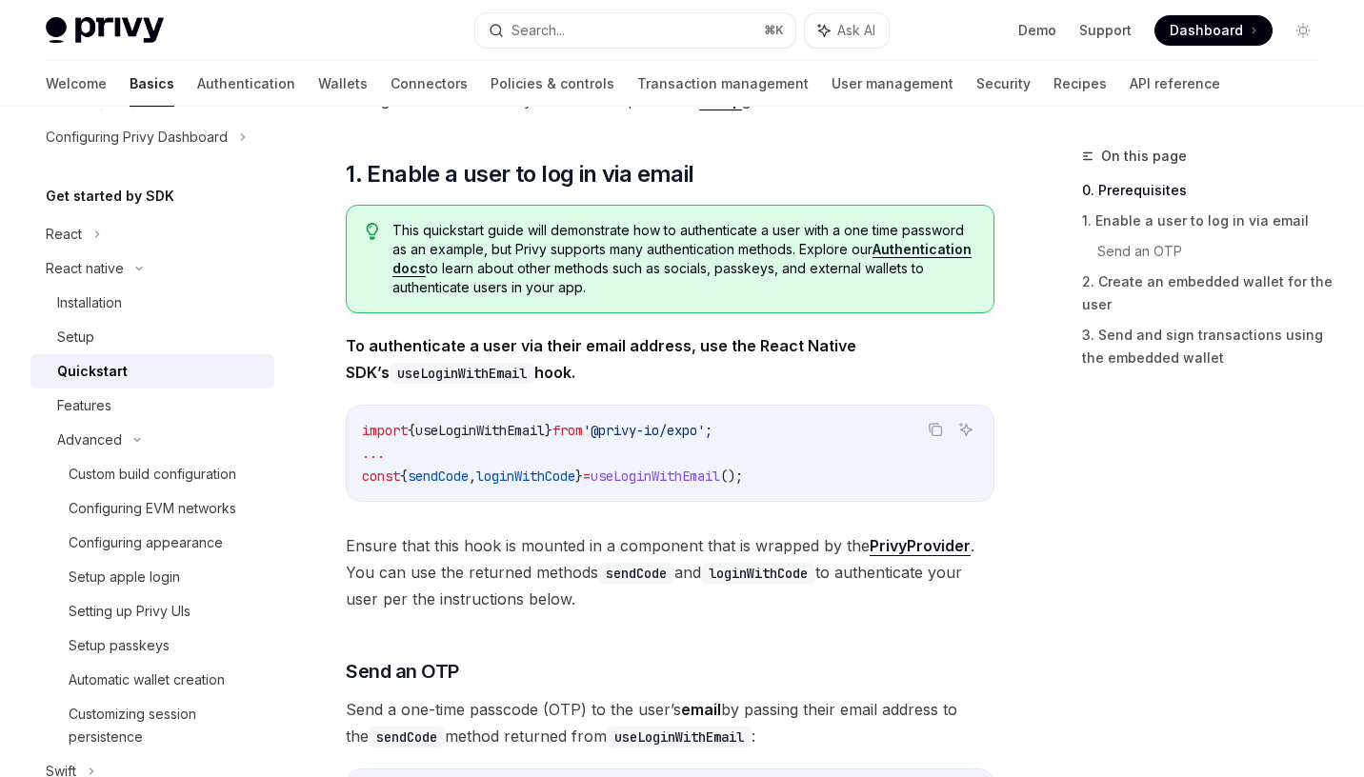
click at [923, 251] on link "Authentication docs" at bounding box center [682, 259] width 579 height 36
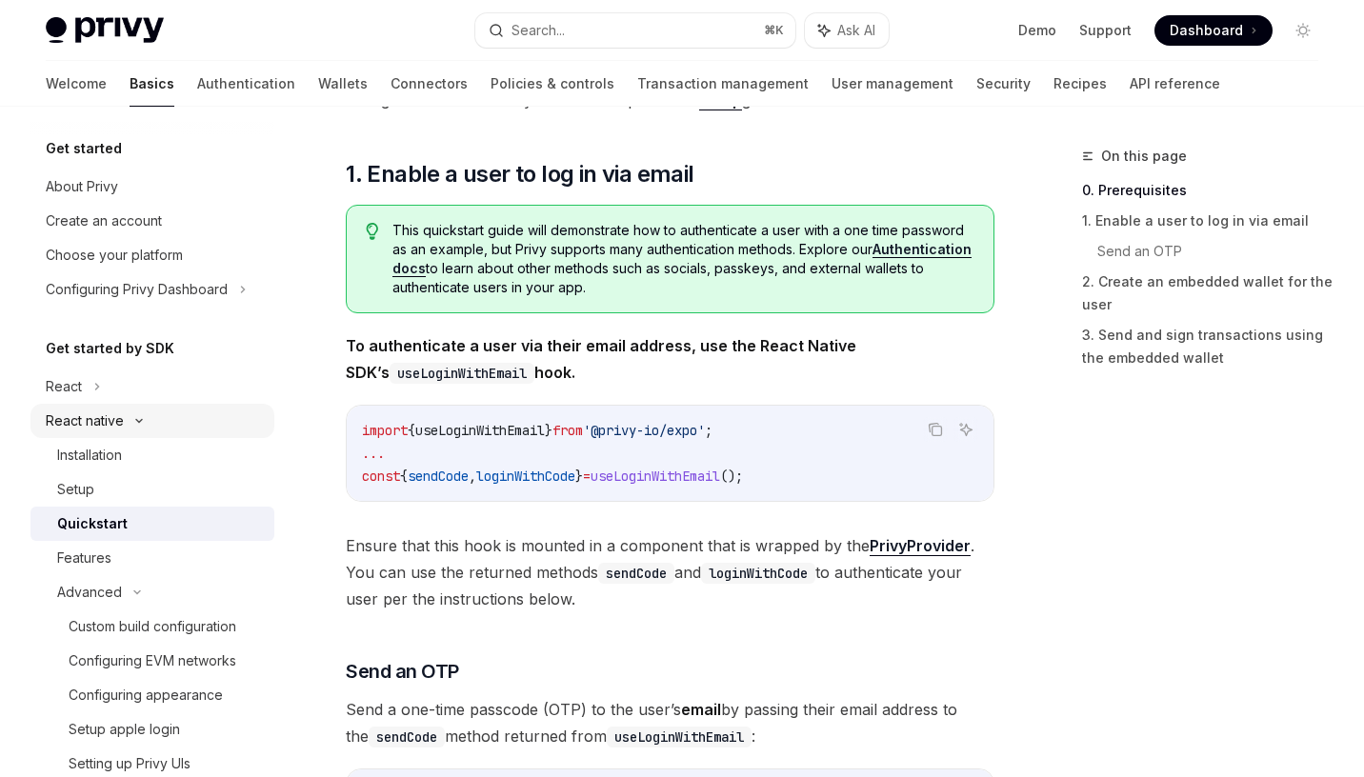
scroll to position [527, 0]
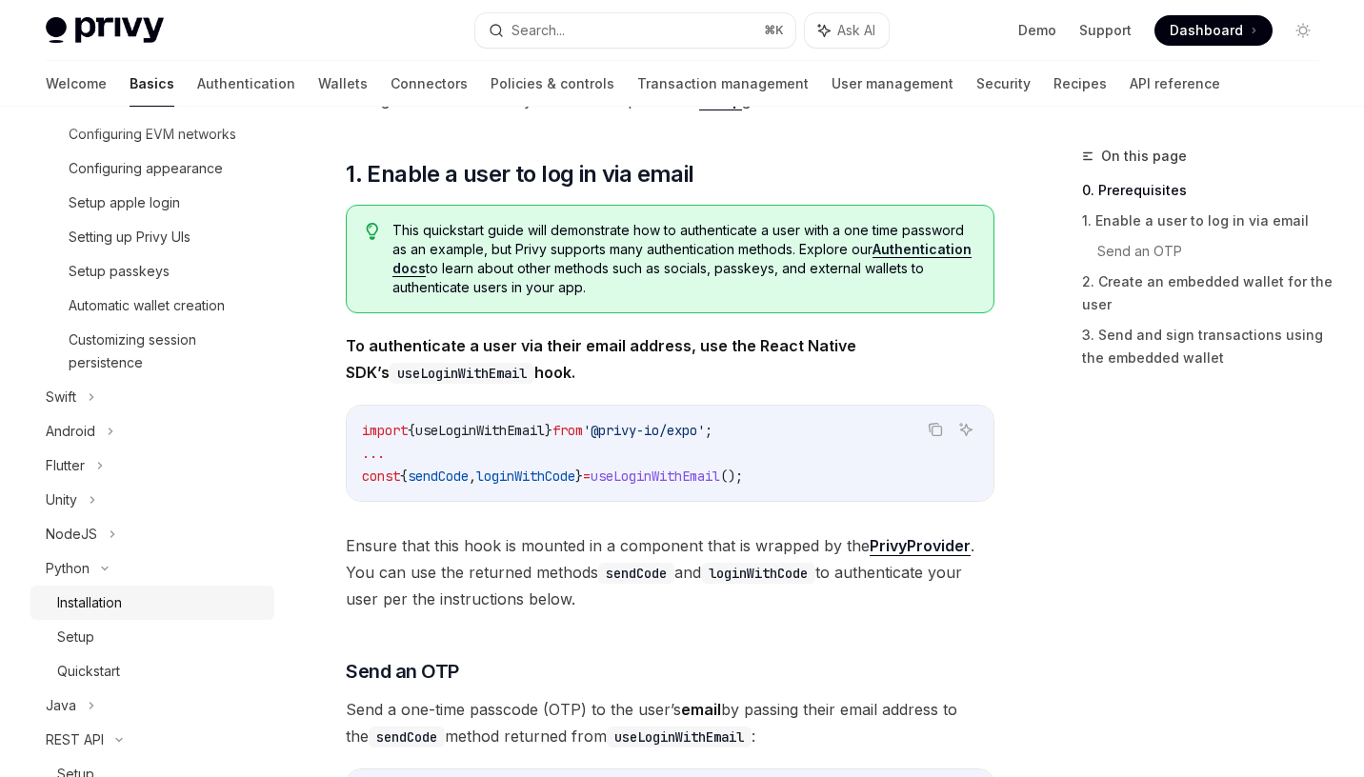
click at [86, 604] on div "Installation" at bounding box center [89, 603] width 65 height 23
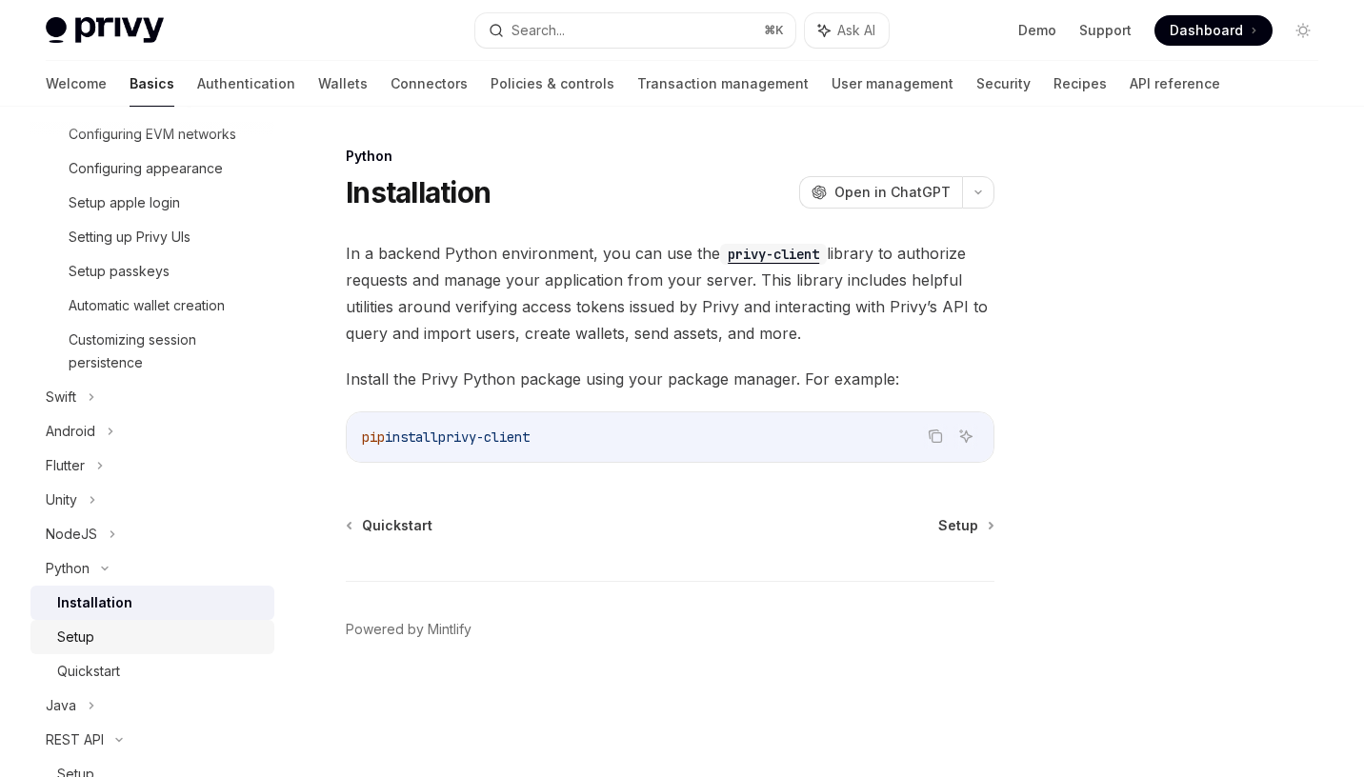
click at [109, 626] on div "Setup" at bounding box center [160, 637] width 206 height 23
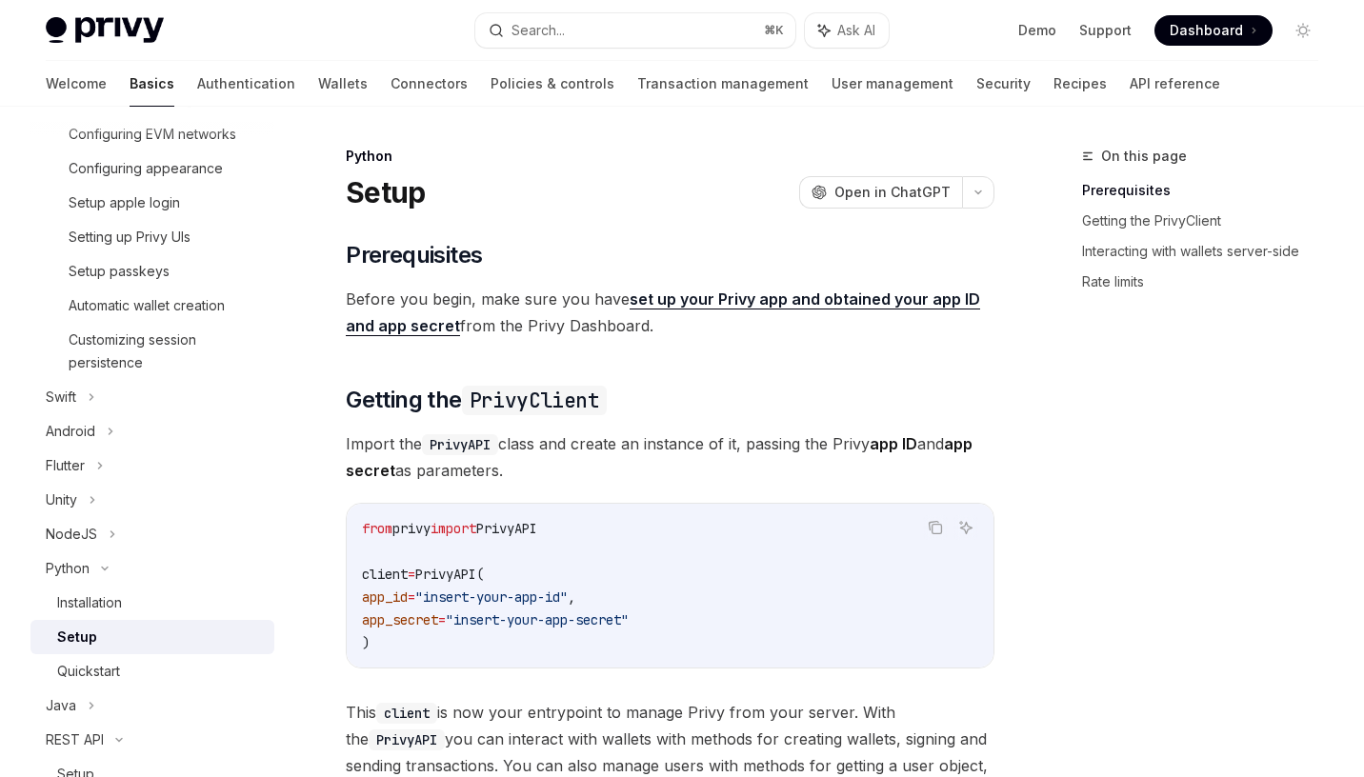
drag, startPoint x: 584, startPoint y: 536, endPoint x: 335, endPoint y: 524, distance: 249.0
copy span "from privy import PrivyAPI"
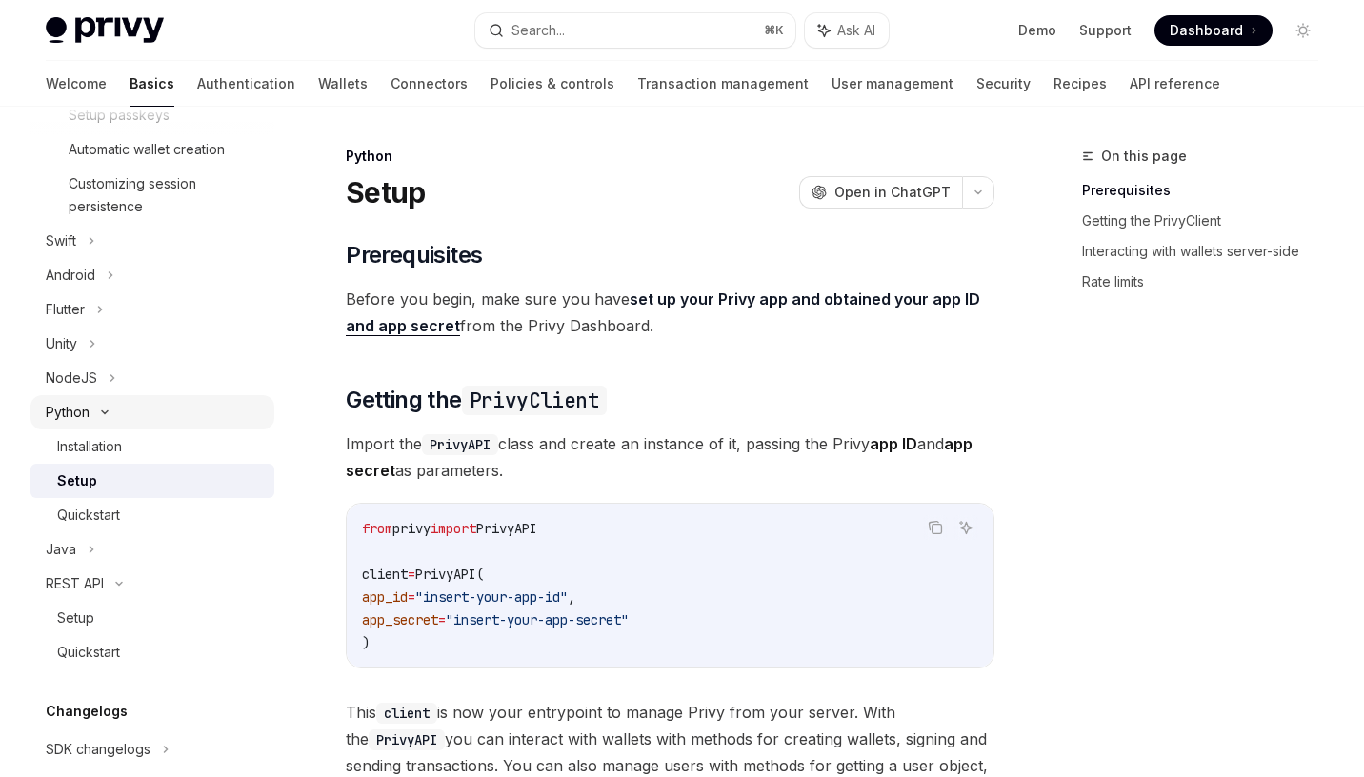
scroll to position [771, 0]
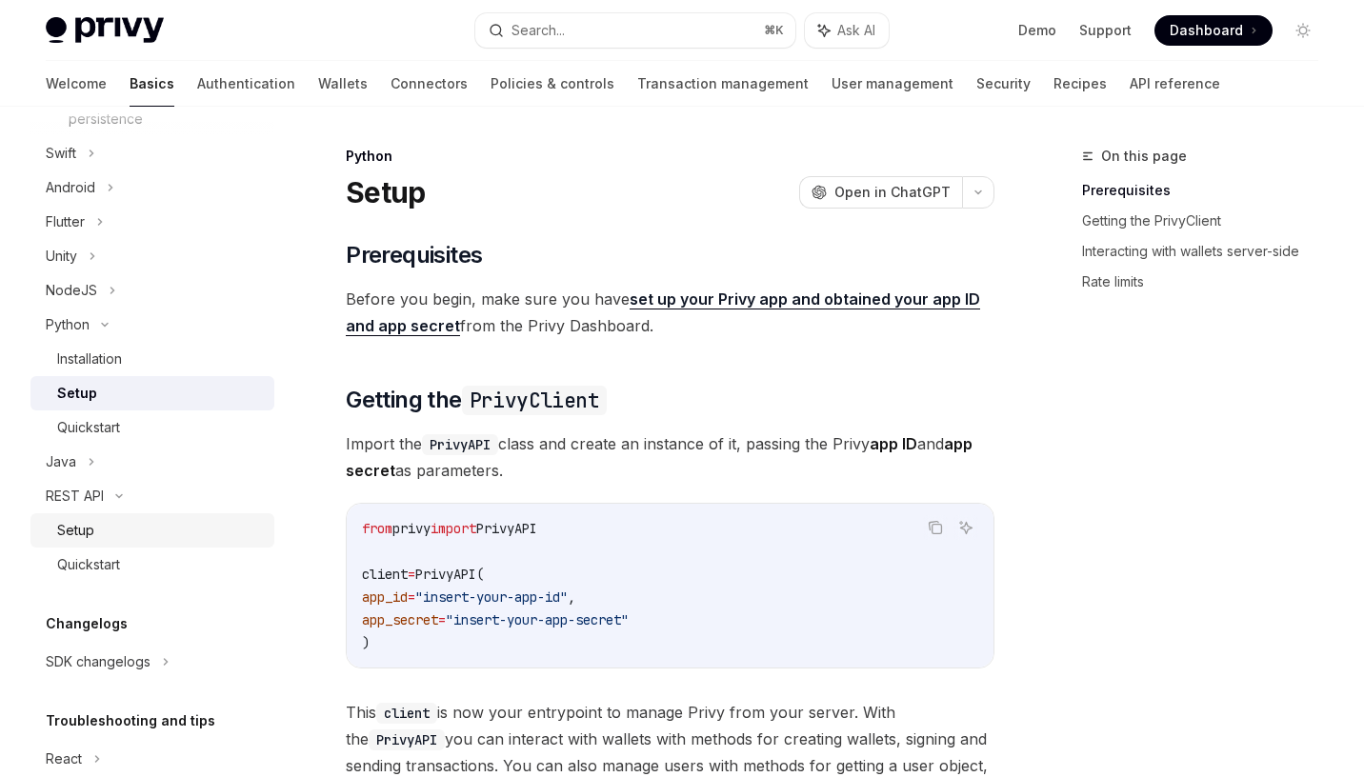
click at [131, 536] on div "Setup" at bounding box center [160, 530] width 206 height 23
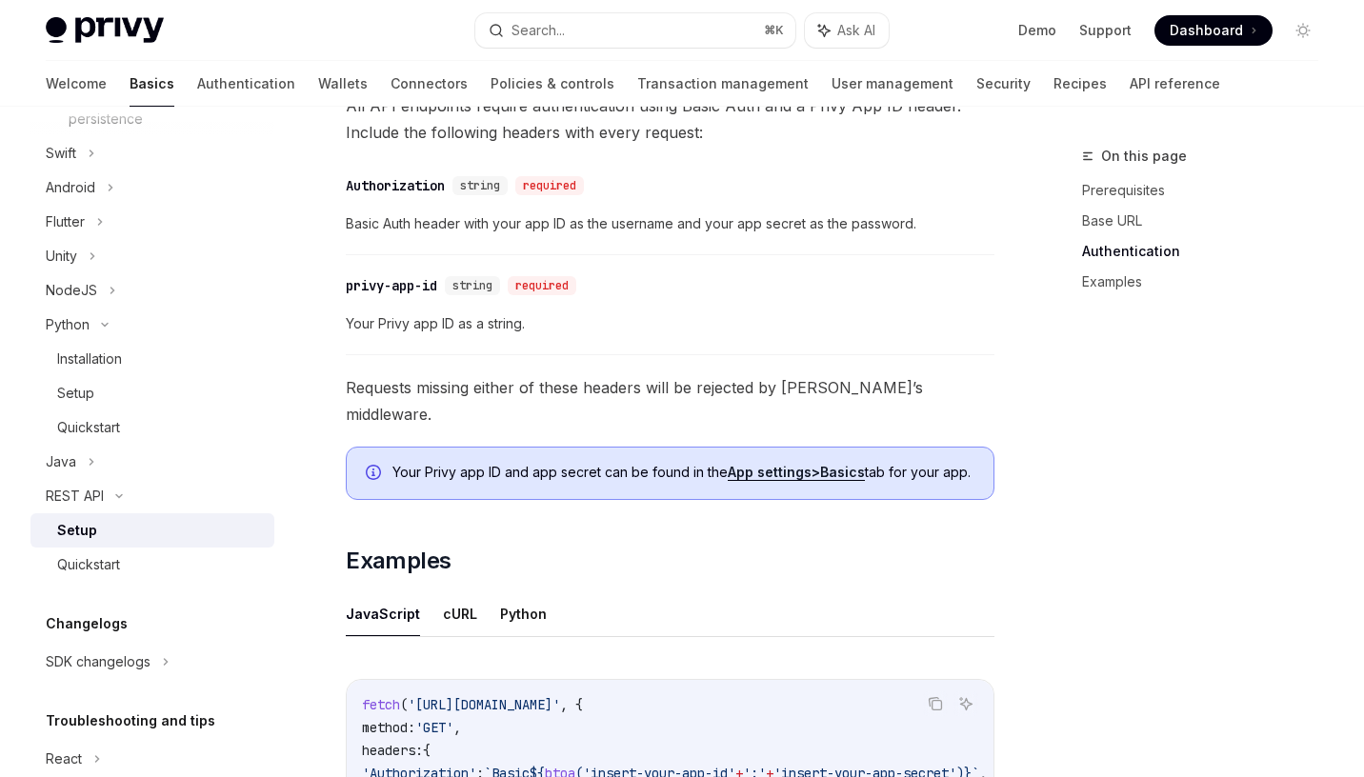
scroll to position [693, 0]
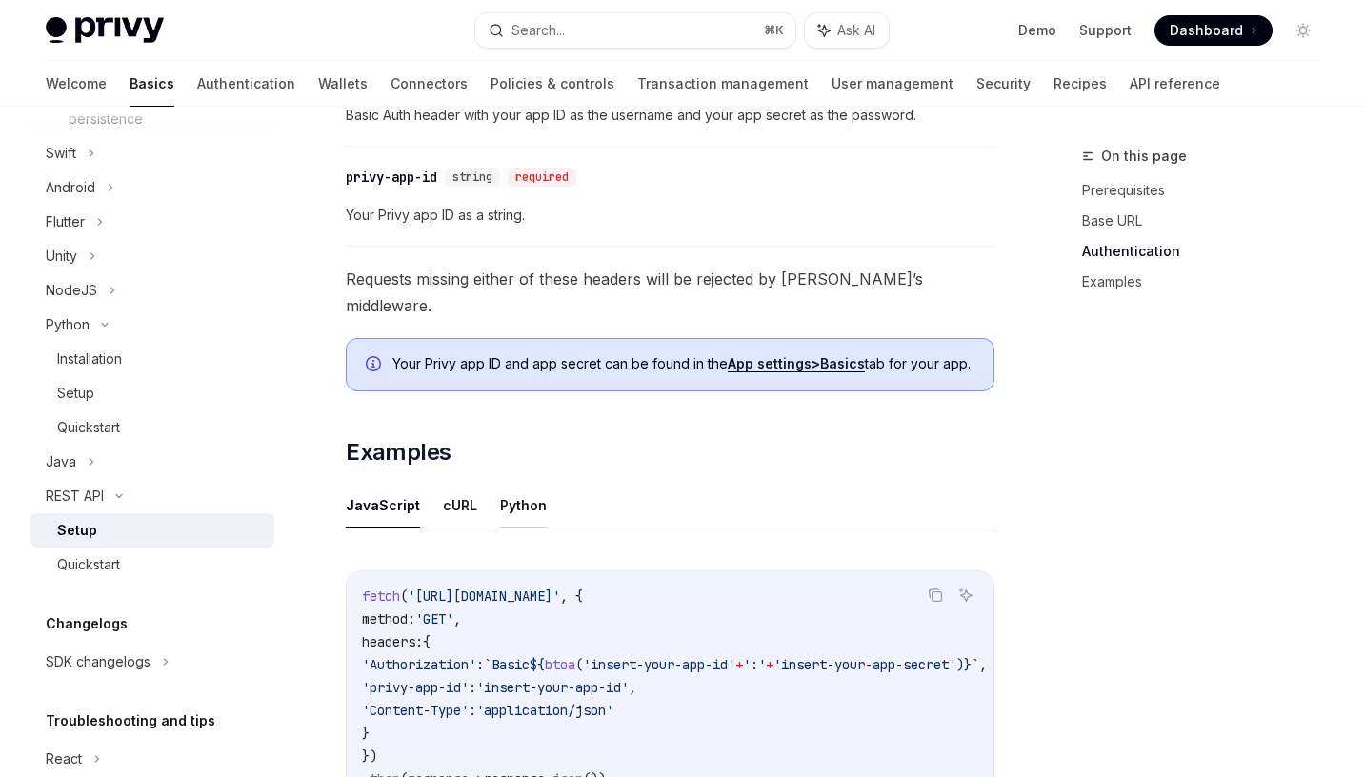
click at [500, 502] on button "Python" at bounding box center [523, 505] width 47 height 45
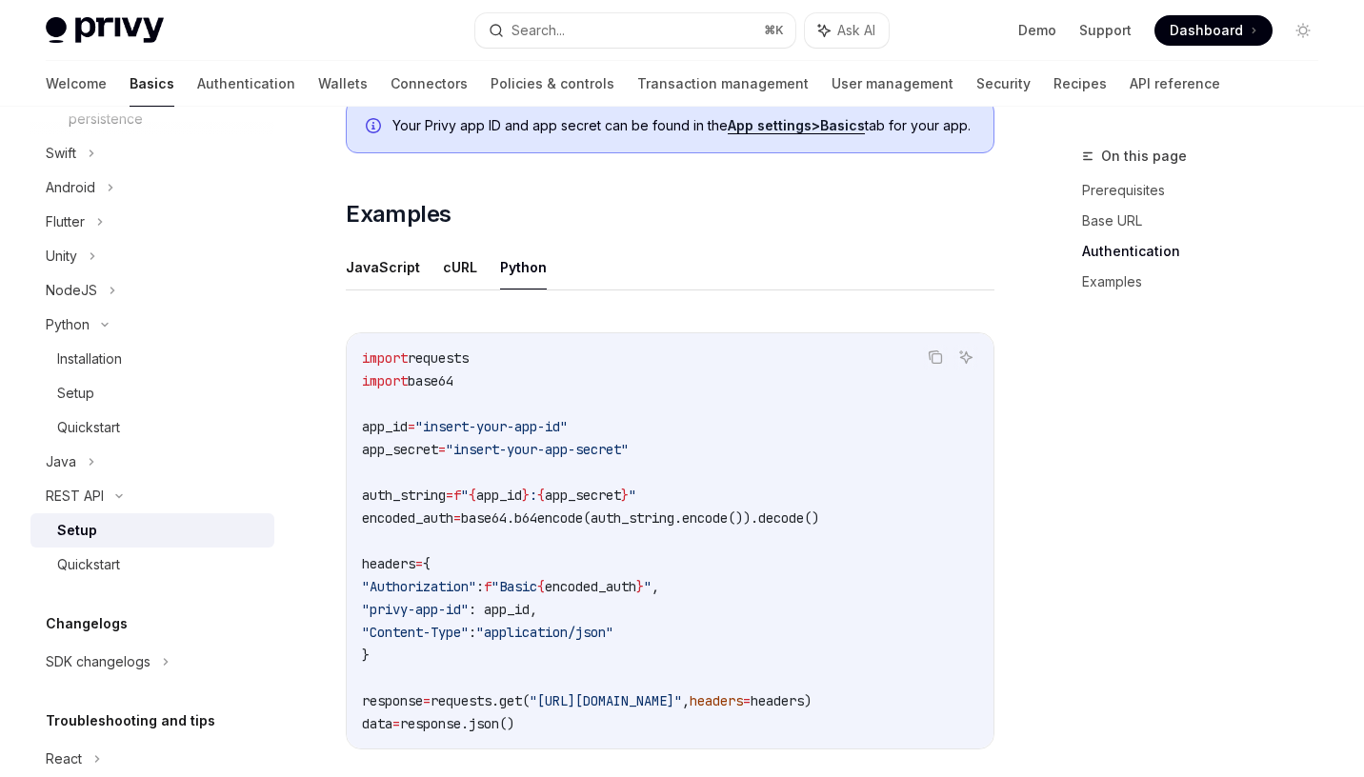
scroll to position [933, 0]
click at [111, 554] on div "Quickstart" at bounding box center [88, 565] width 63 height 23
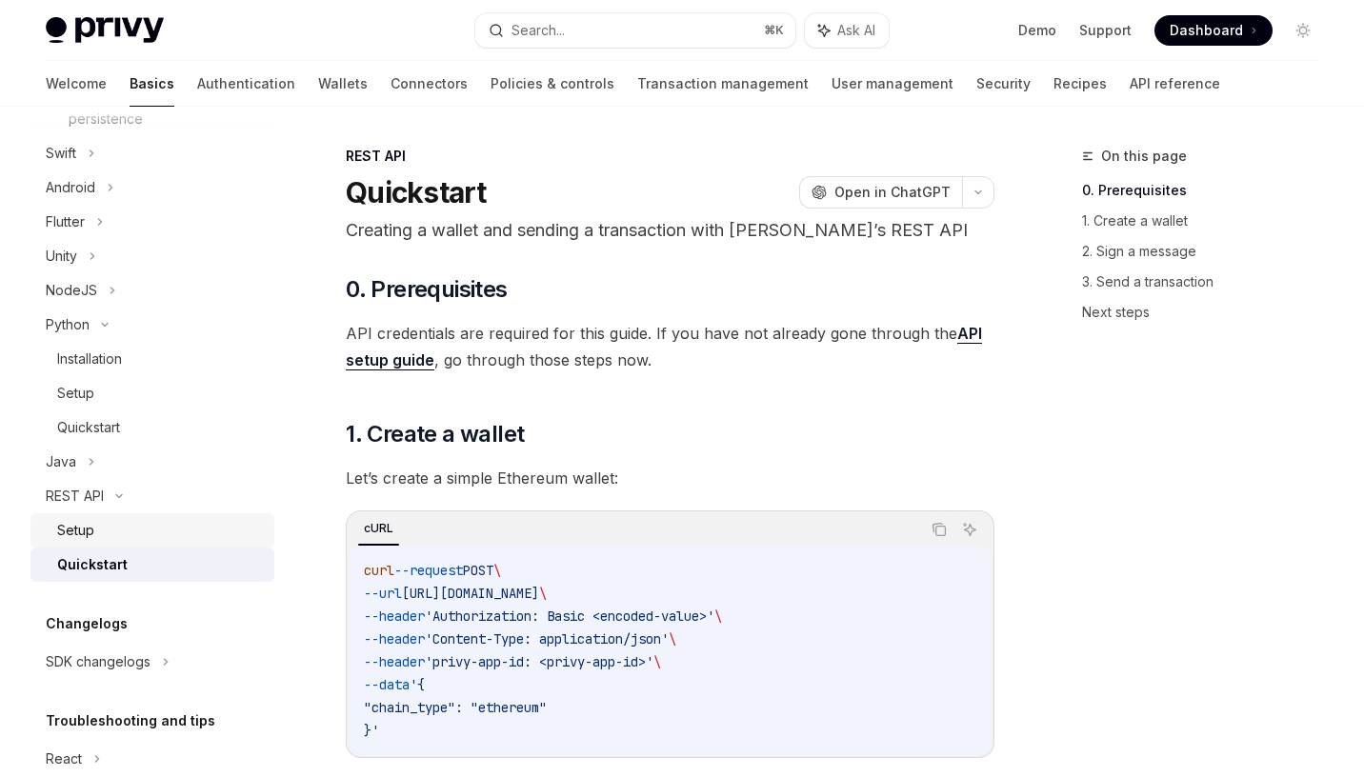
click at [112, 527] on div "Setup" at bounding box center [160, 530] width 206 height 23
type textarea "*"
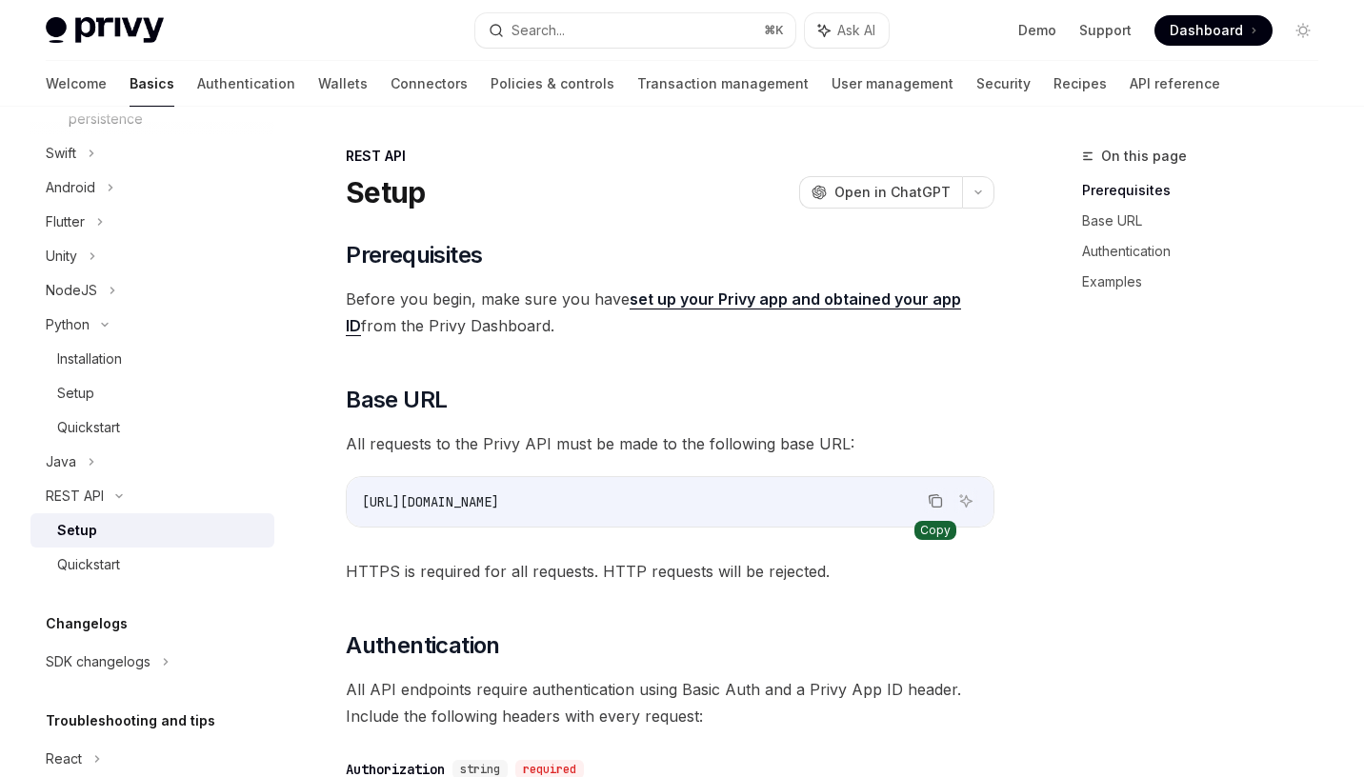
click at [936, 502] on icon "Copy the contents from the code block" at bounding box center [935, 501] width 15 height 15
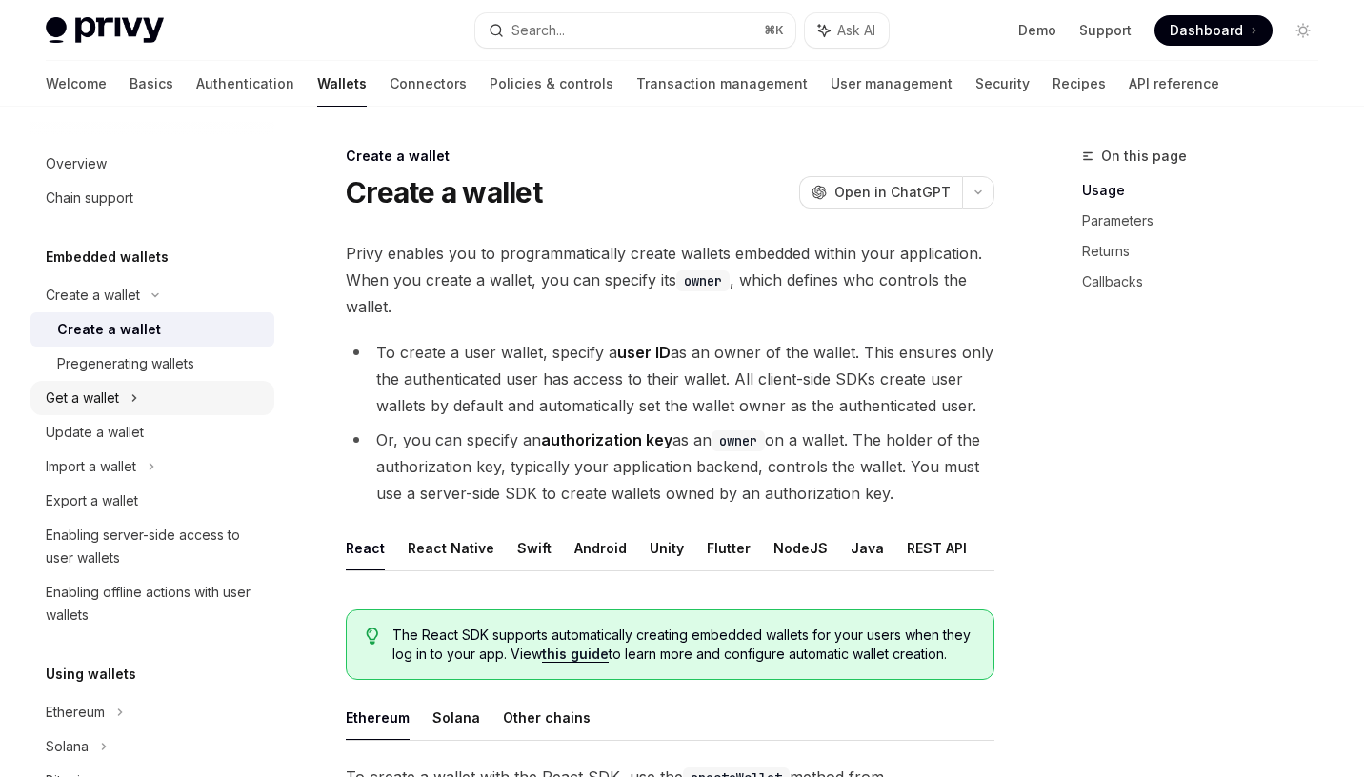
click at [112, 396] on div "Get a wallet" at bounding box center [82, 398] width 73 height 23
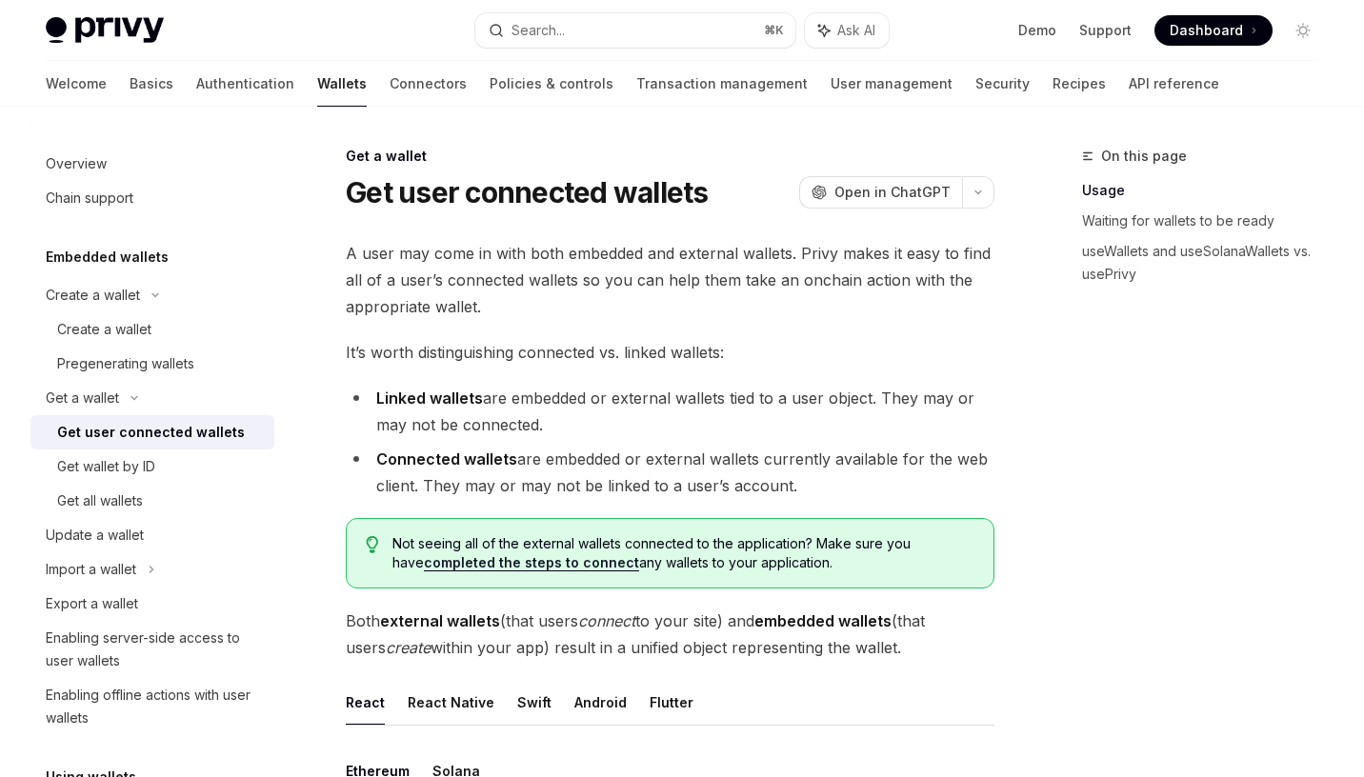
scroll to position [207, 0]
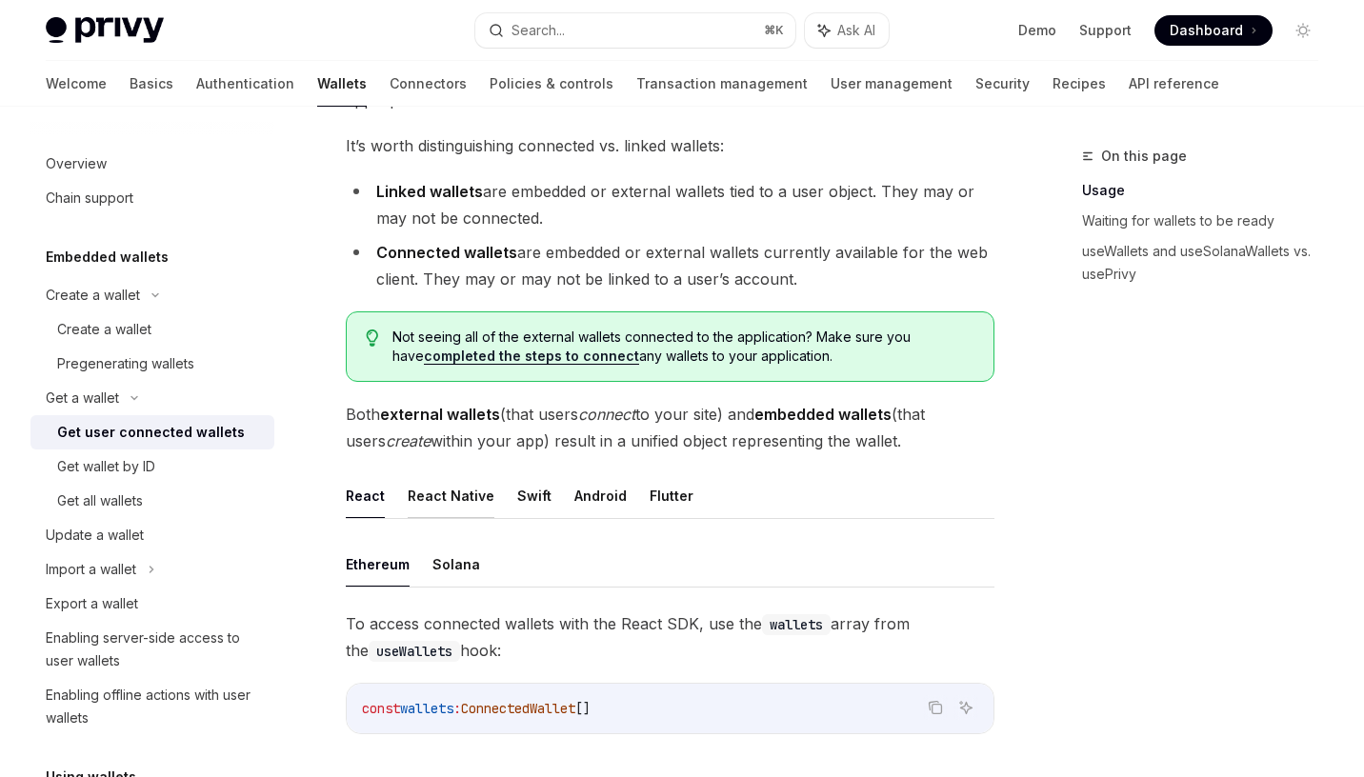
click at [463, 494] on button "React Native" at bounding box center [451, 496] width 87 height 45
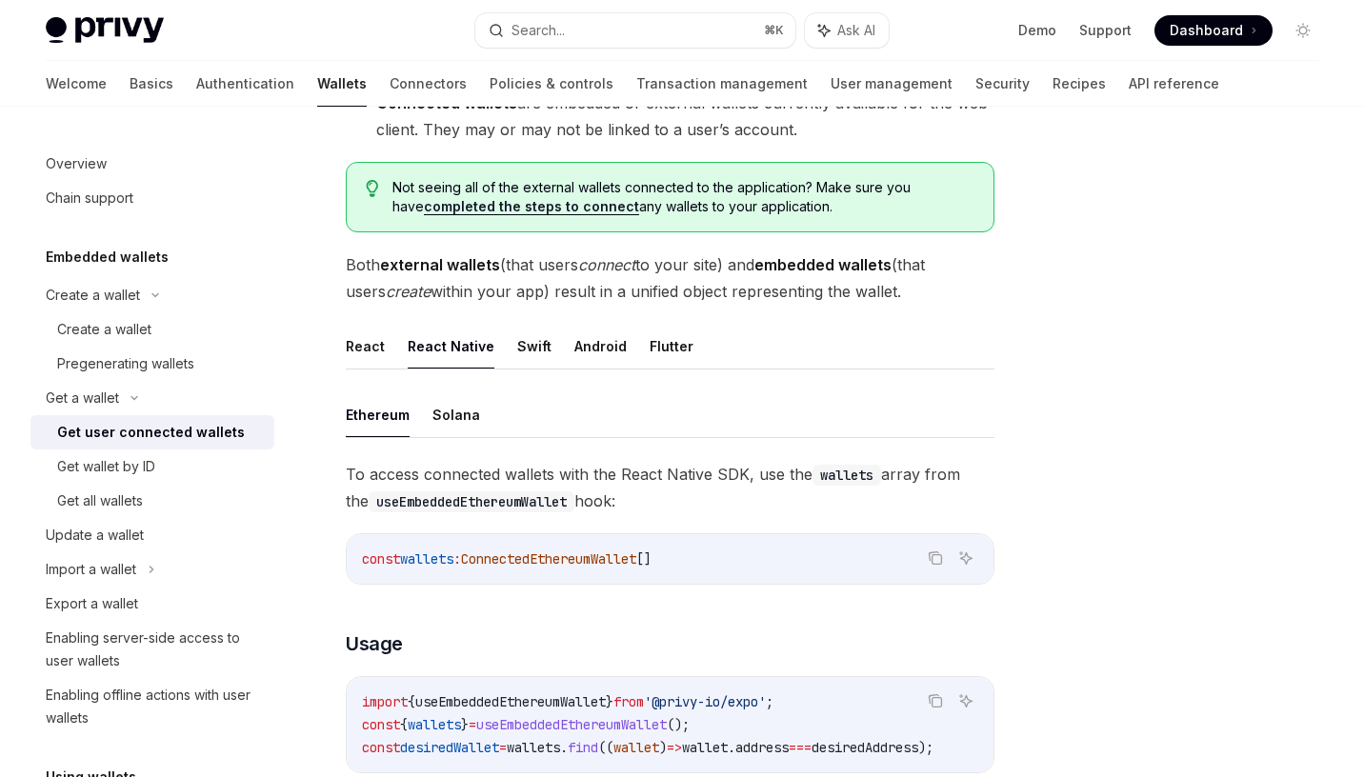
scroll to position [374, 0]
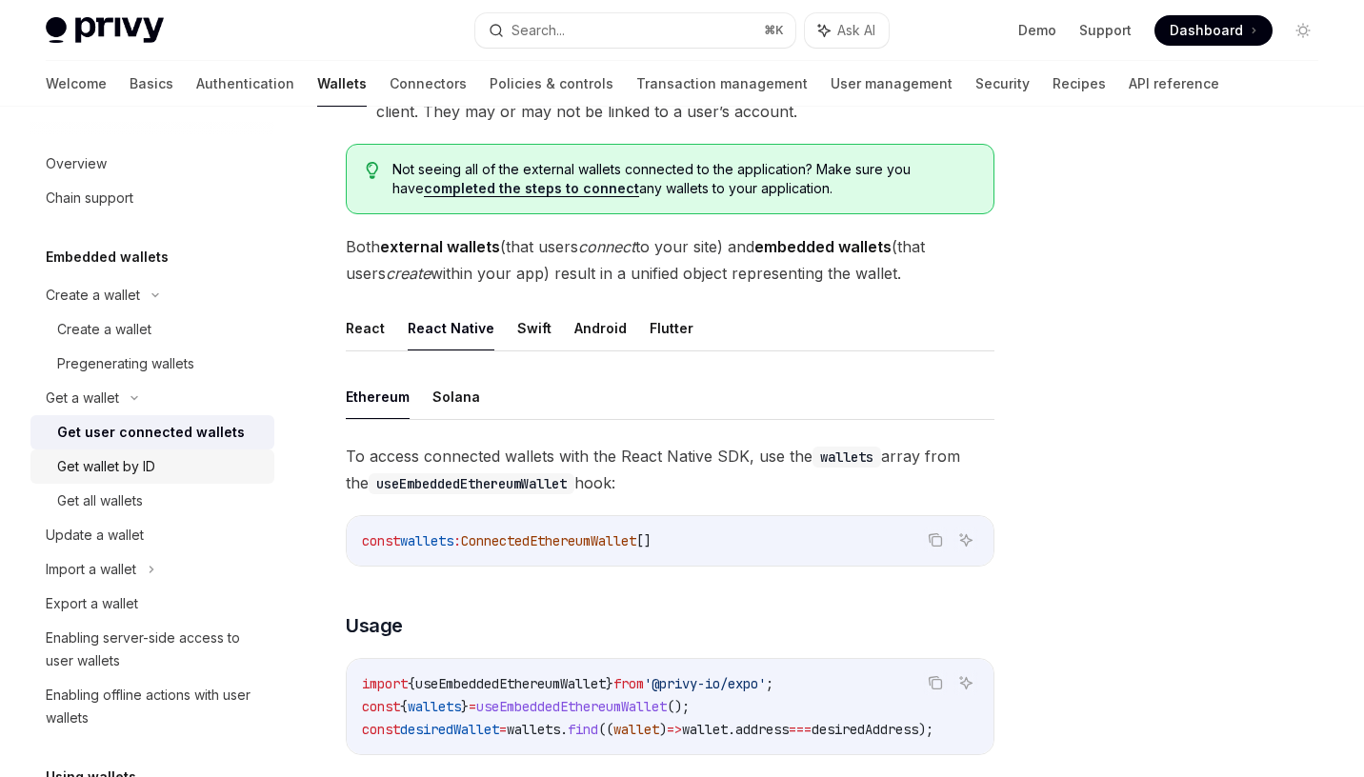
click at [137, 472] on div "Get wallet by ID" at bounding box center [106, 466] width 98 height 23
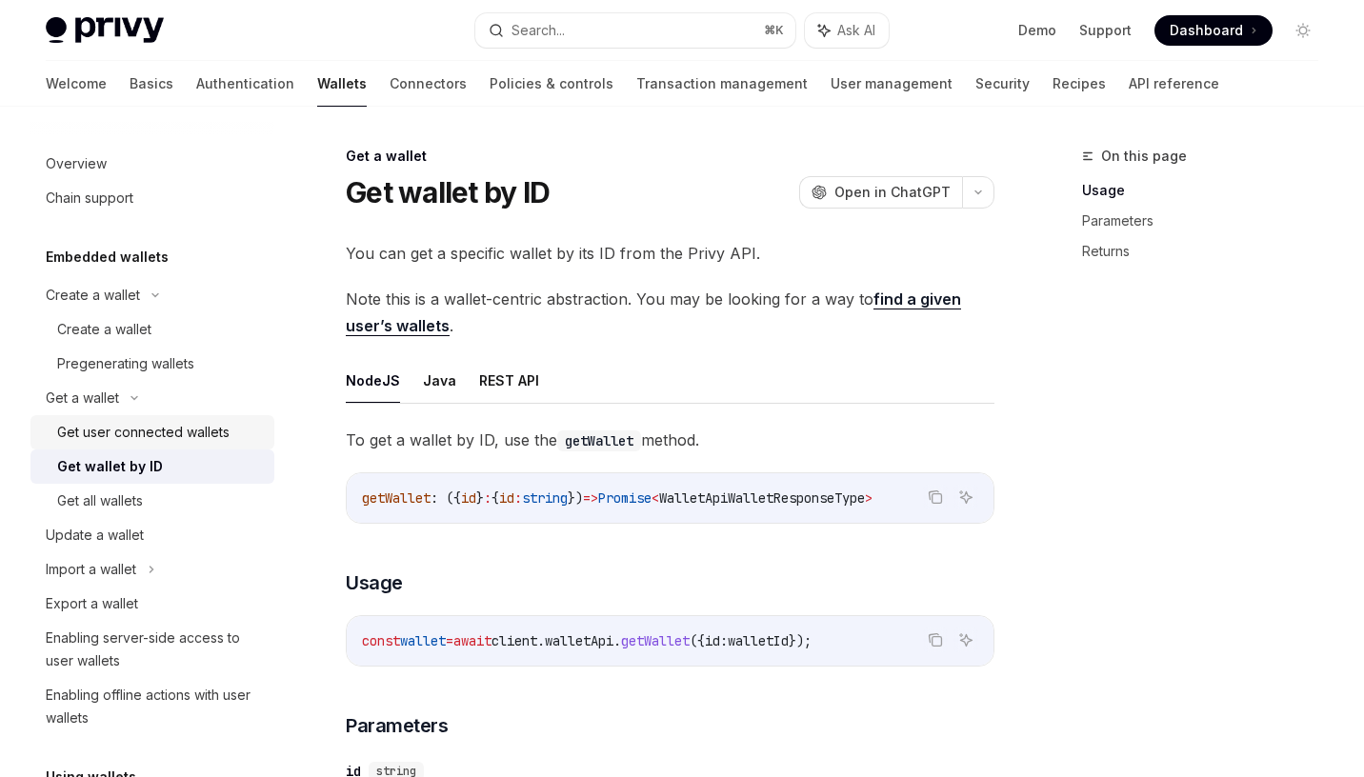
click at [131, 433] on div "Get user connected wallets" at bounding box center [143, 432] width 172 height 23
type textarea "*"
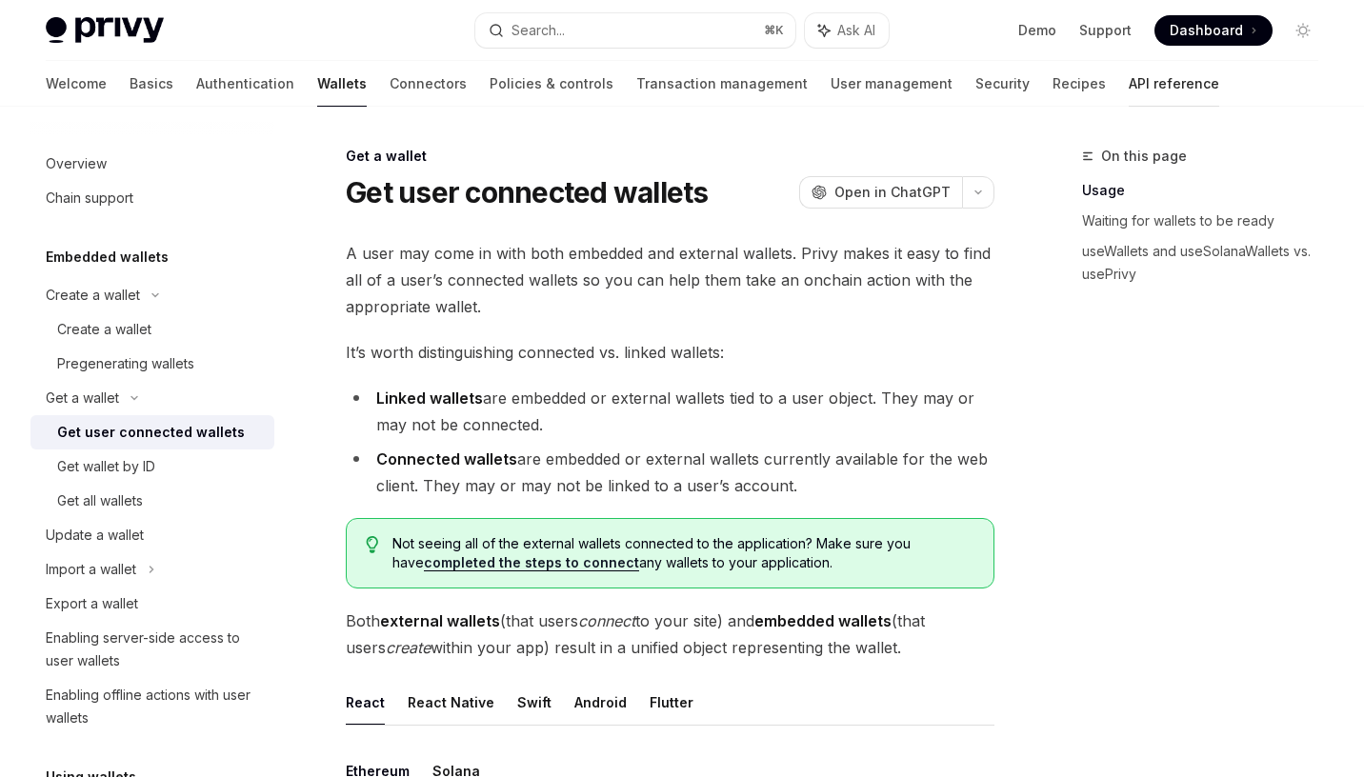
click at [1129, 89] on link "API reference" at bounding box center [1174, 84] width 91 height 46
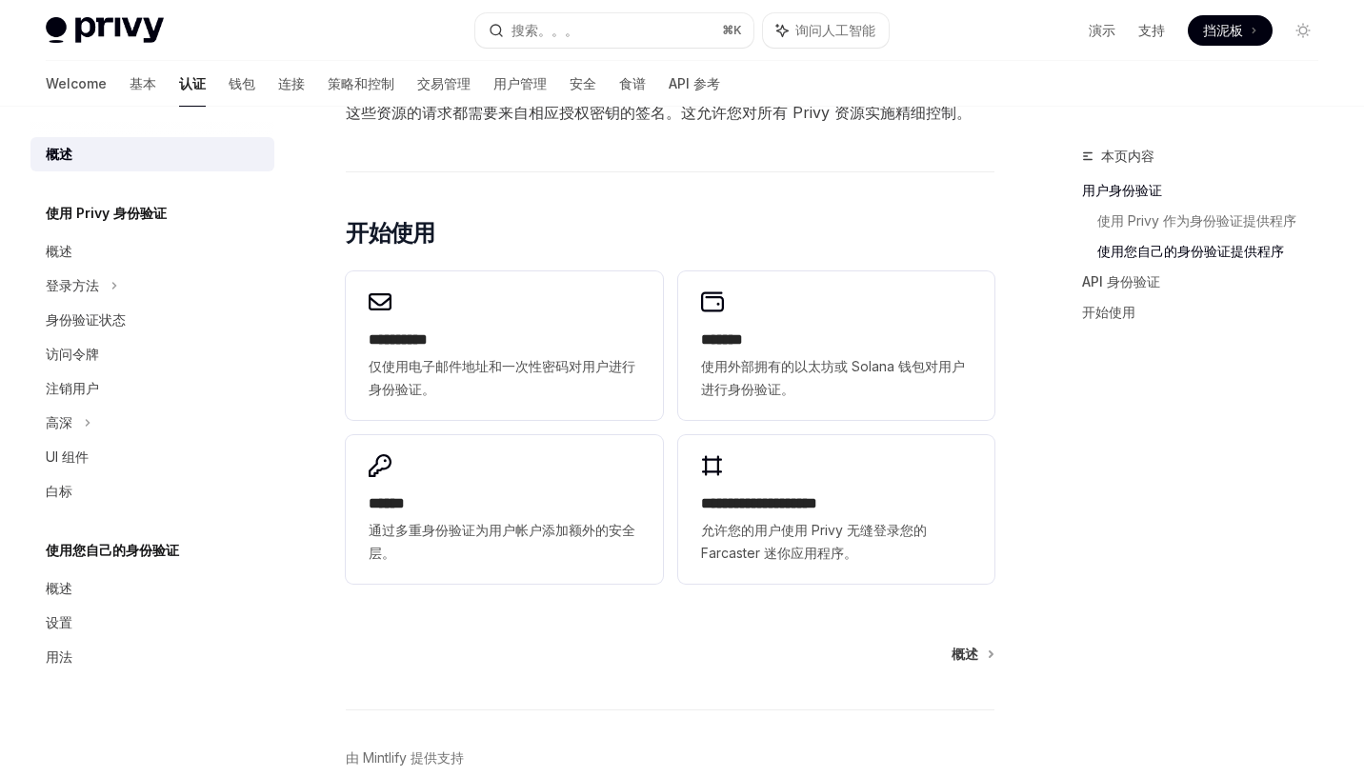
scroll to position [1321, 0]
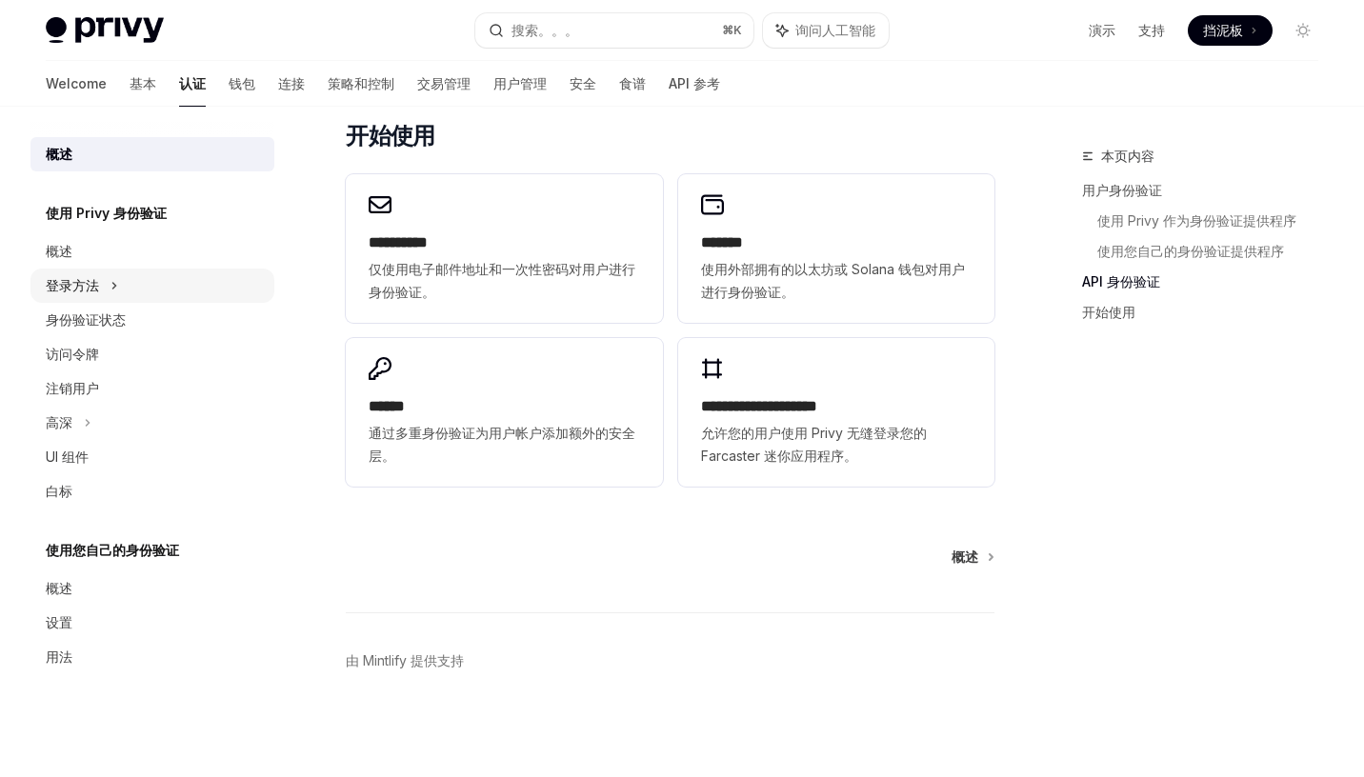
click at [91, 291] on div "登录方法" at bounding box center [72, 285] width 53 height 23
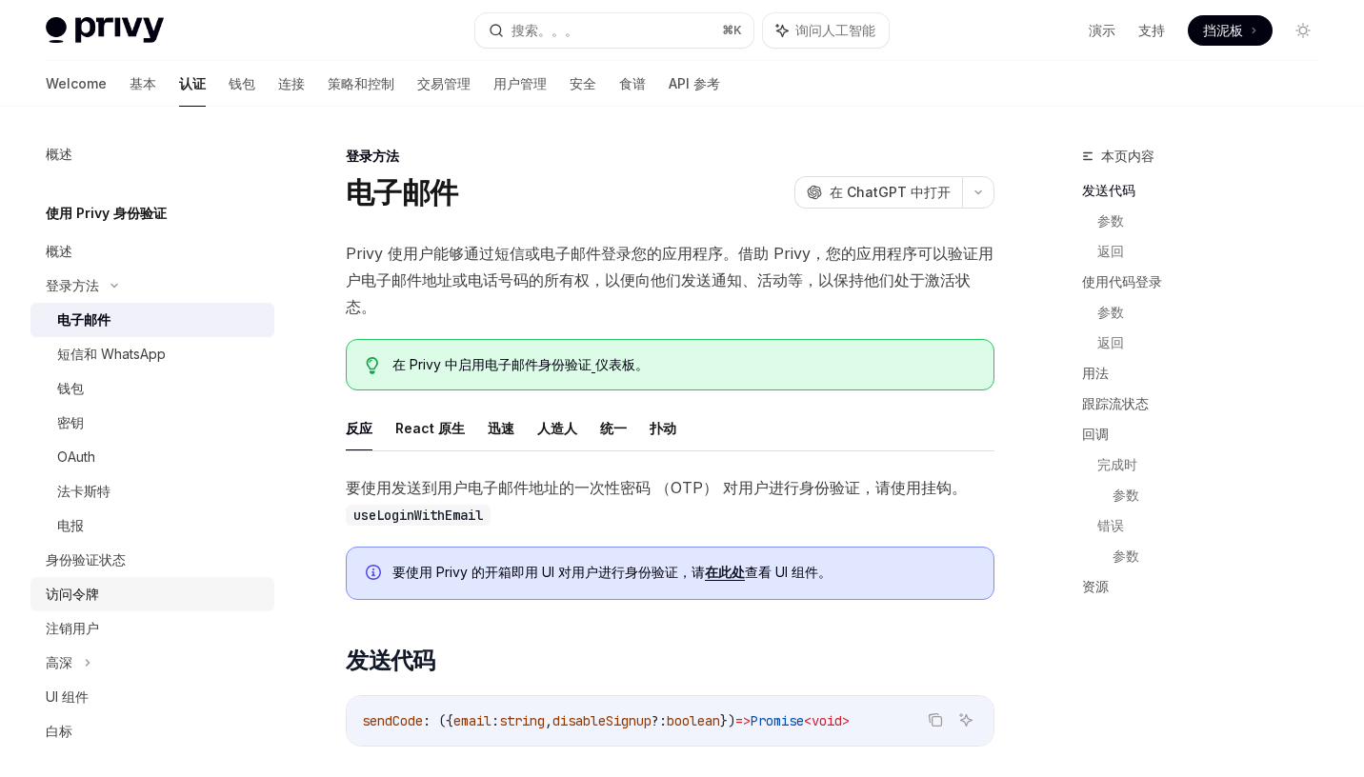
click at [85, 599] on div "访问令牌" at bounding box center [72, 594] width 53 height 23
type textarea "*"
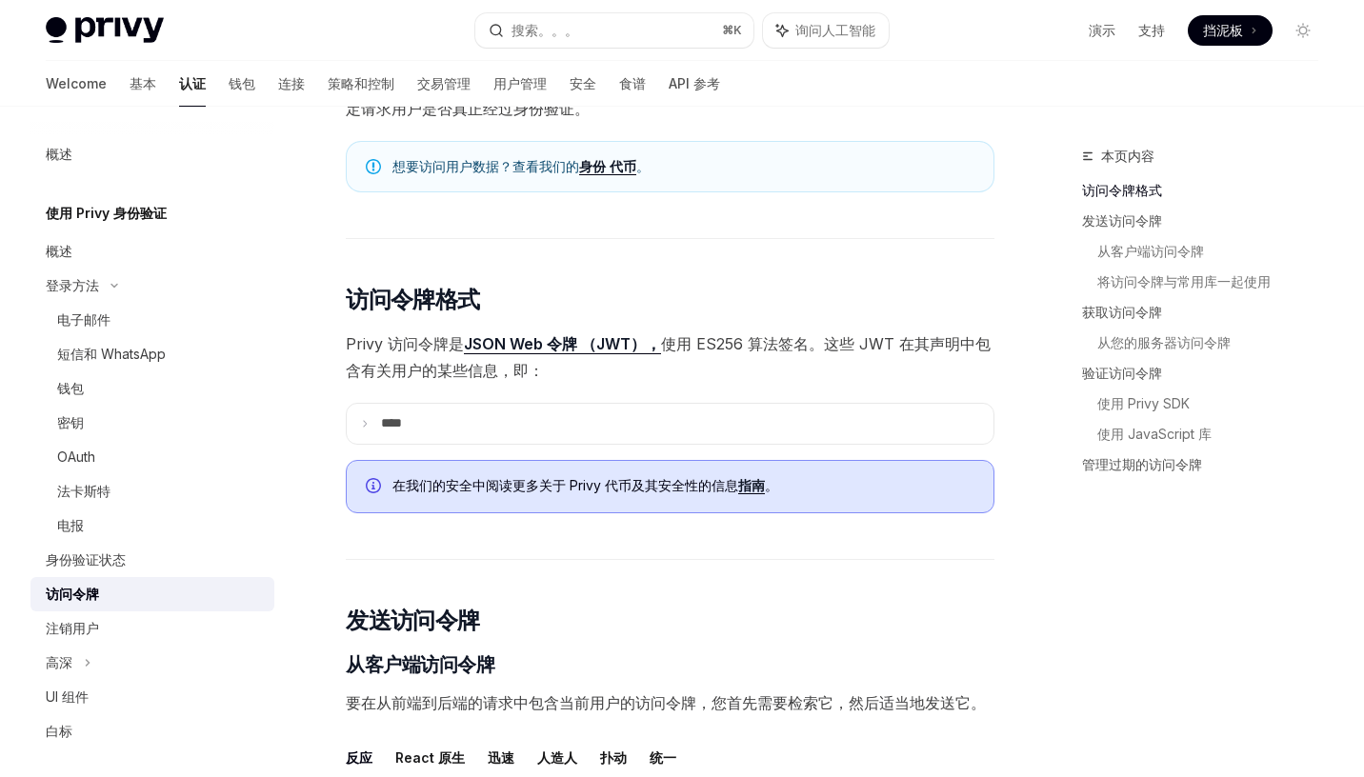
scroll to position [263, 0]
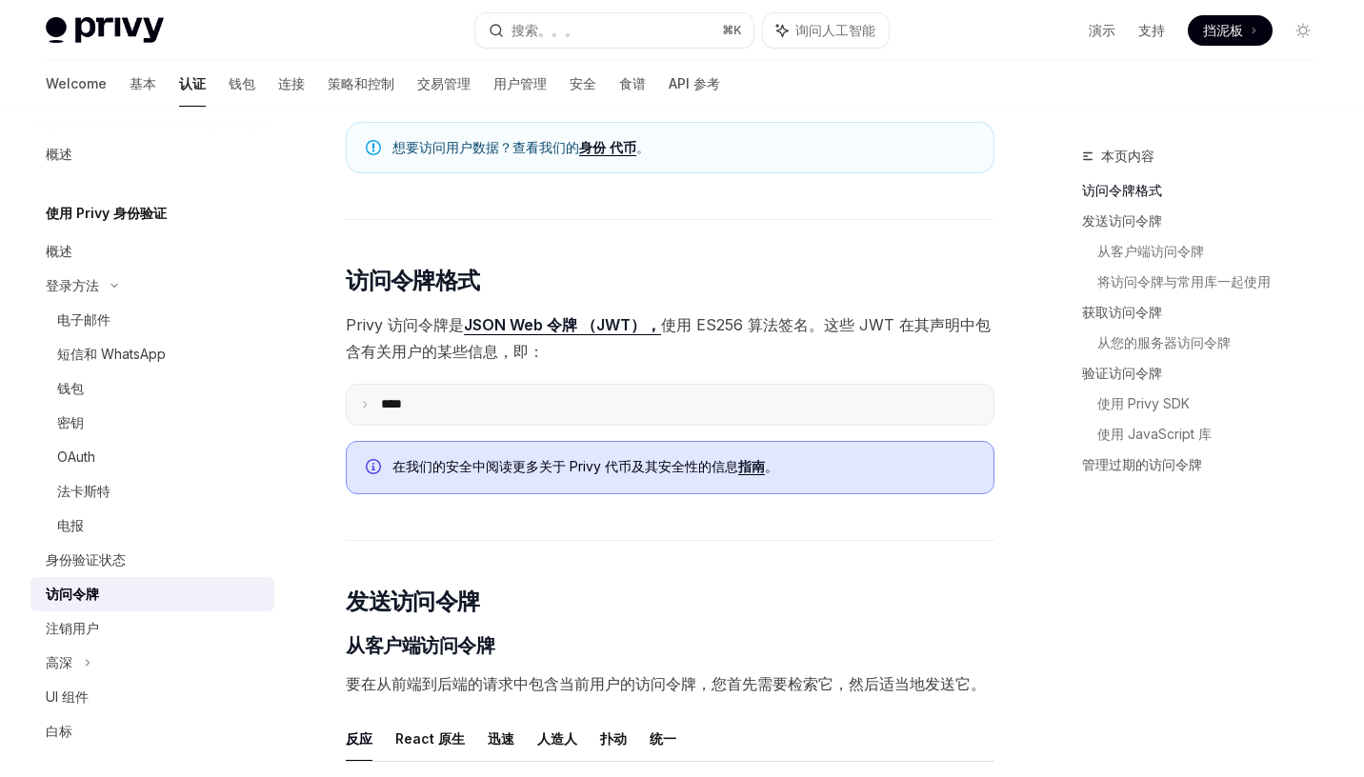
click at [422, 407] on p "****" at bounding box center [407, 404] width 53 height 17
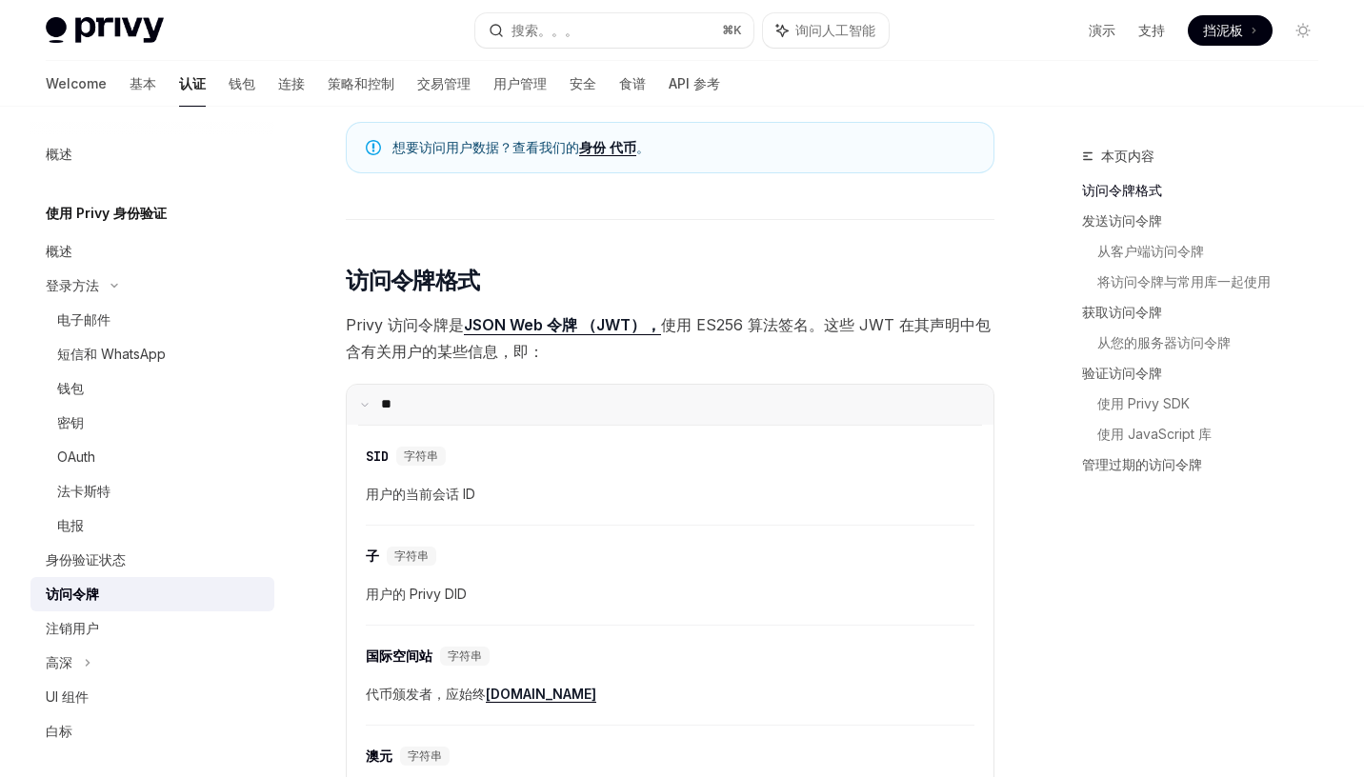
click at [413, 404] on summary "**" at bounding box center [670, 405] width 647 height 40
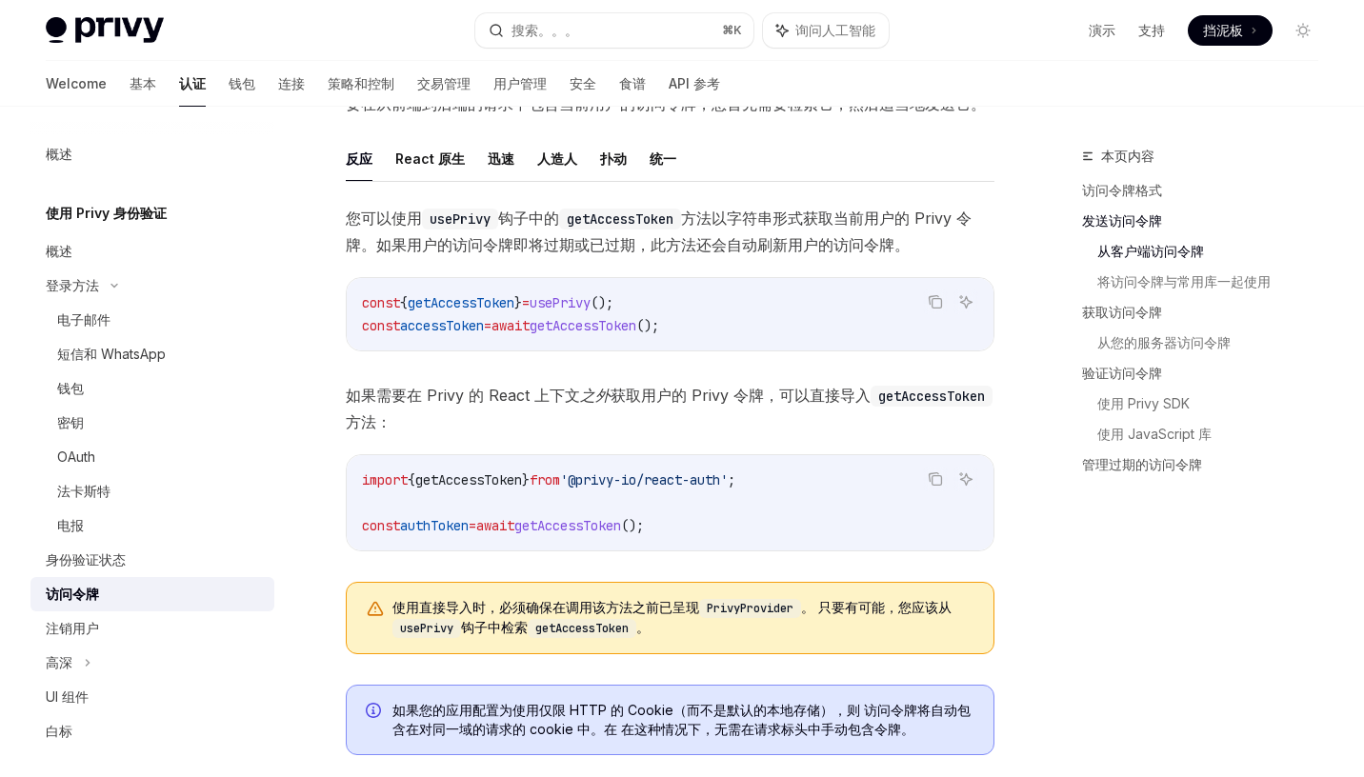
scroll to position [848, 0]
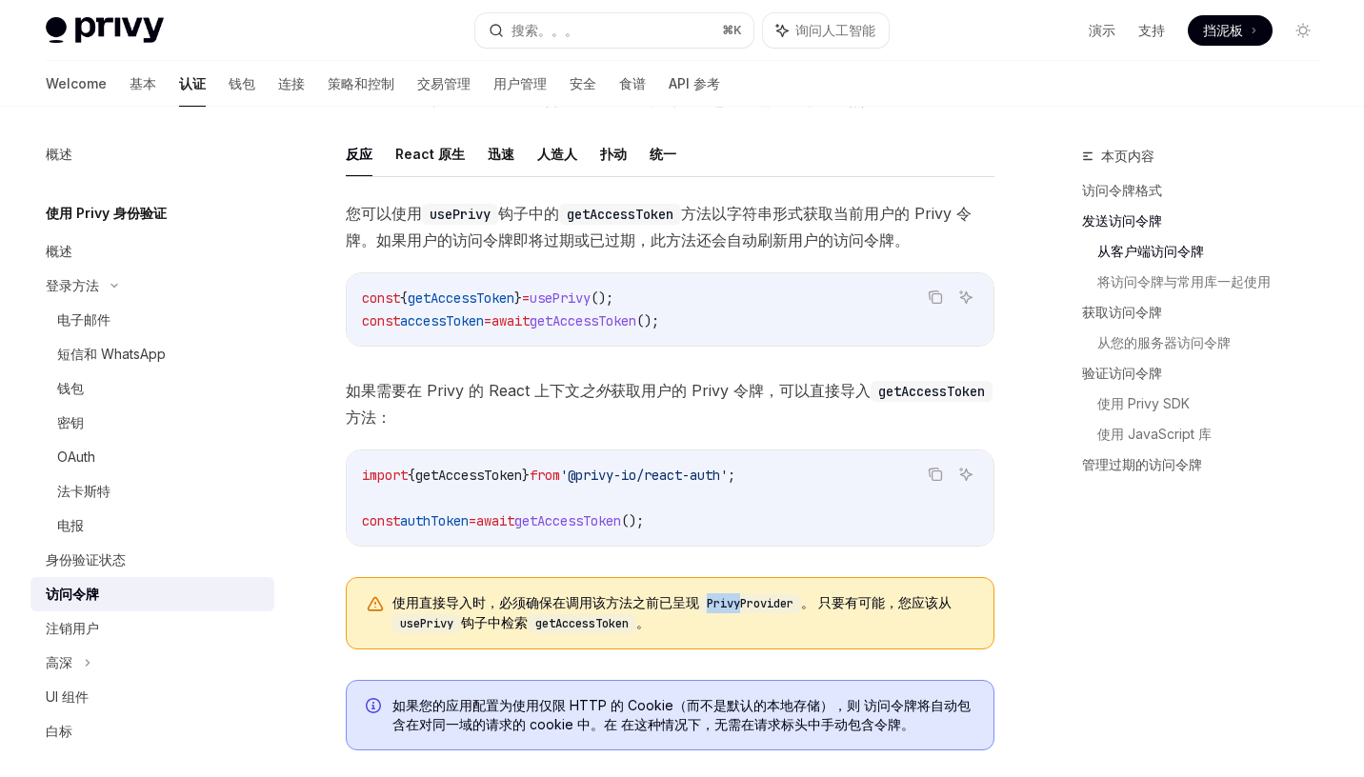
drag, startPoint x: 744, startPoint y: 605, endPoint x: 711, endPoint y: 601, distance: 33.6
click at [711, 601] on code "PrivyProvider" at bounding box center [750, 604] width 102 height 19
copy code "Privy"
click at [761, 517] on code "import { getAccessToken } from '@privy-io/react-auth' ; const authToken = await…" at bounding box center [670, 498] width 616 height 69
click at [459, 317] on span "accessToken" at bounding box center [442, 321] width 84 height 17
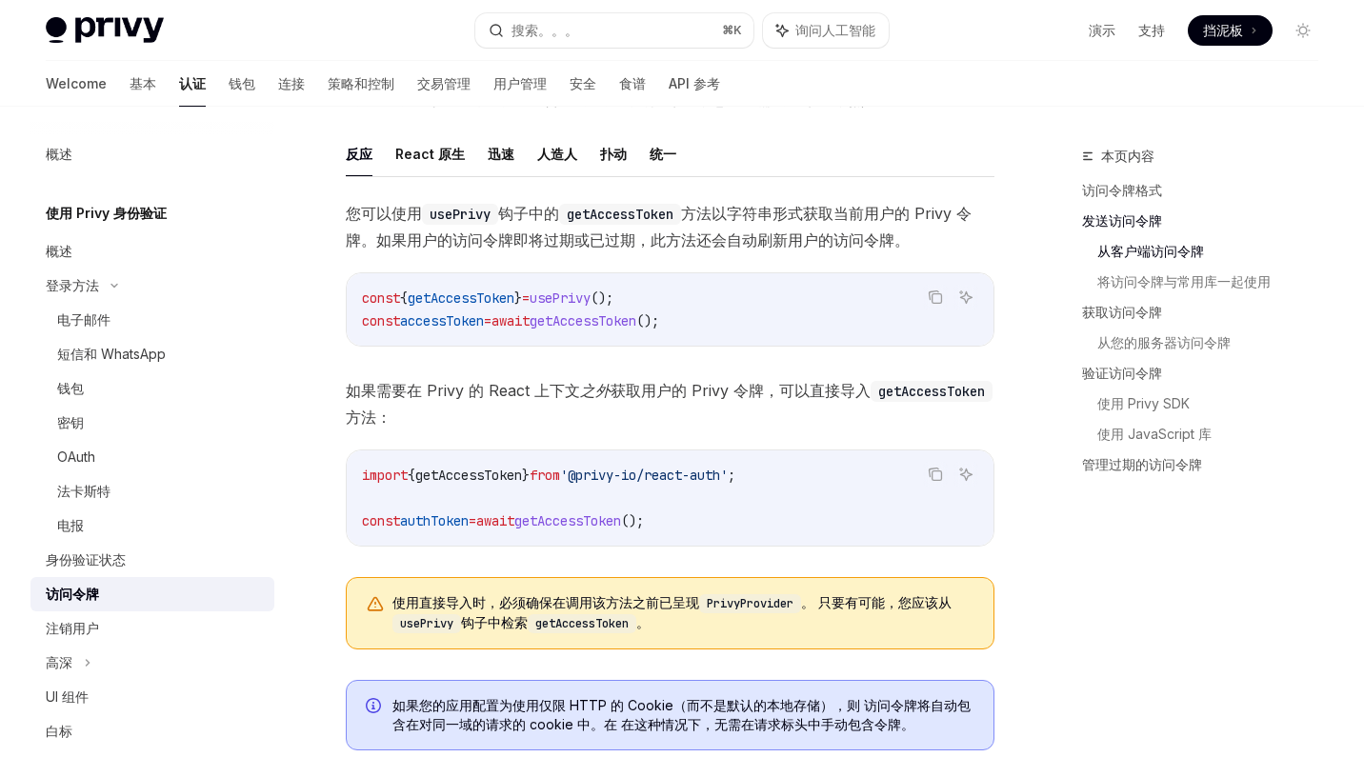
click at [459, 317] on span "accessToken" at bounding box center [442, 321] width 84 height 17
copy span "accessToken"
click at [472, 324] on span "accessToken" at bounding box center [442, 321] width 84 height 17
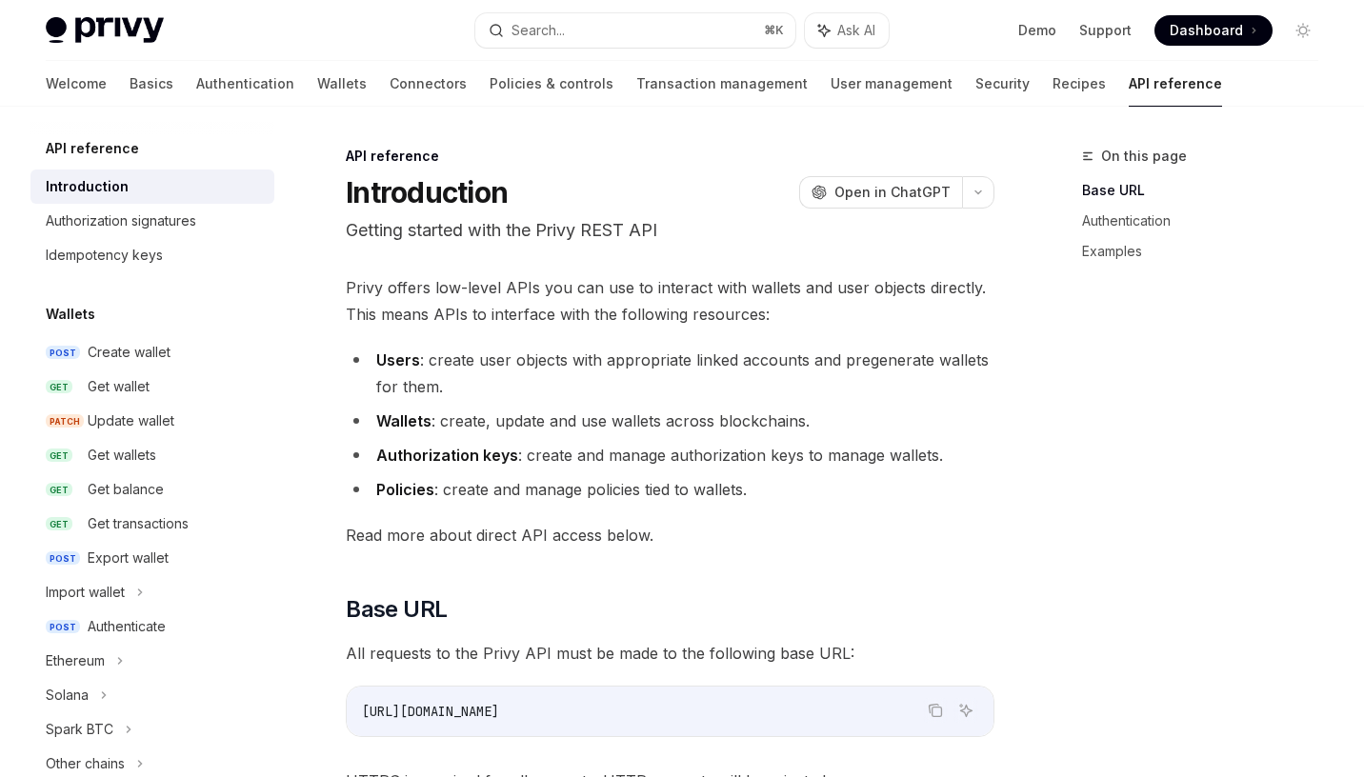
click at [777, 426] on li "Wallets : create, update and use wallets across blockchains." at bounding box center [670, 421] width 649 height 27
click at [141, 622] on div "Authenticate" at bounding box center [127, 626] width 78 height 23
type textarea "*"
